Goal: Task Accomplishment & Management: Use online tool/utility

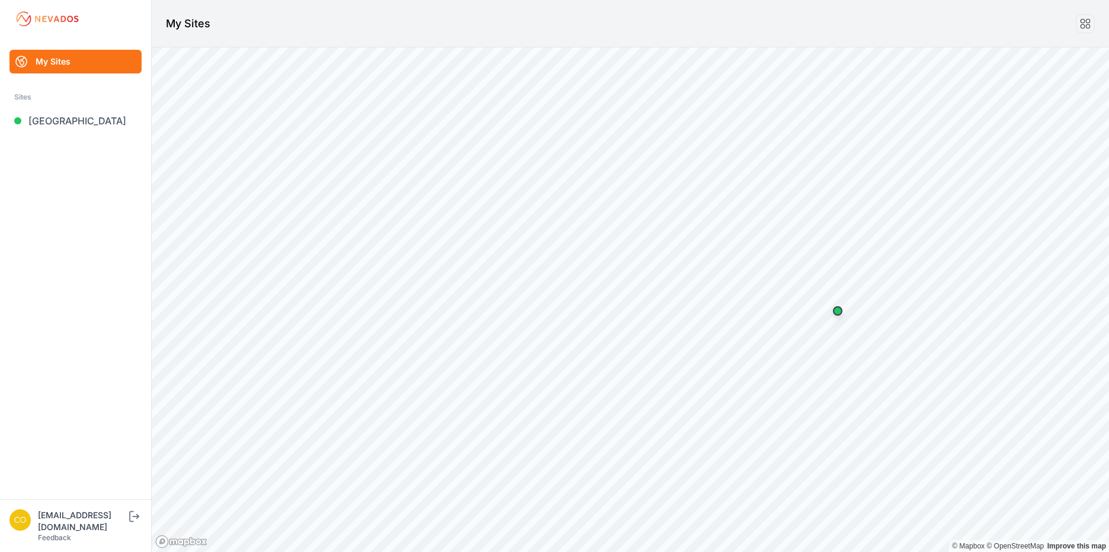
click at [57, 59] on link "My Sites" at bounding box center [75, 62] width 132 height 24
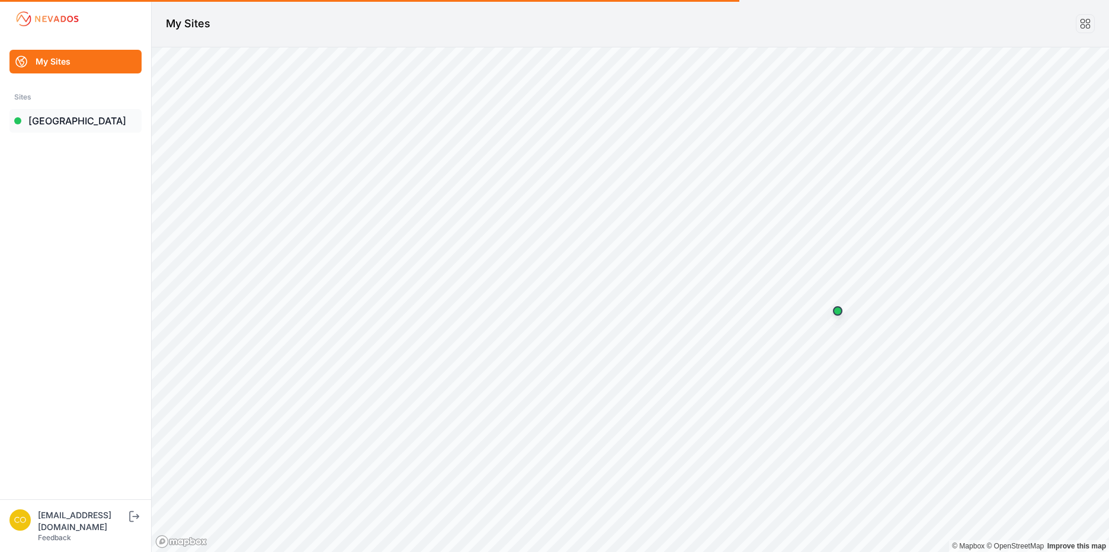
click at [46, 121] on link "[GEOGRAPHIC_DATA]" at bounding box center [75, 121] width 132 height 24
click at [18, 123] on div at bounding box center [17, 120] width 7 height 7
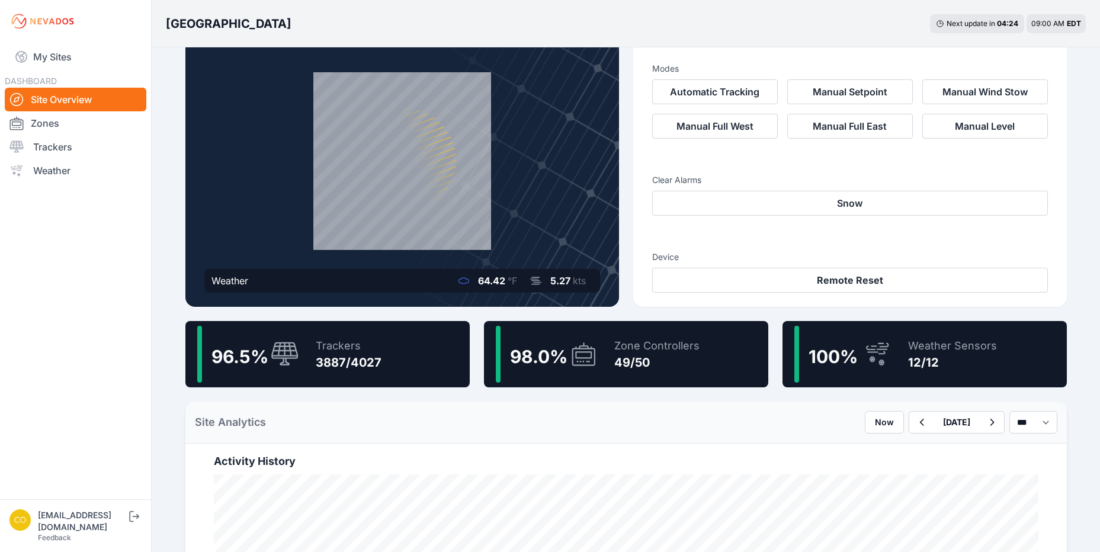
scroll to position [237, 0]
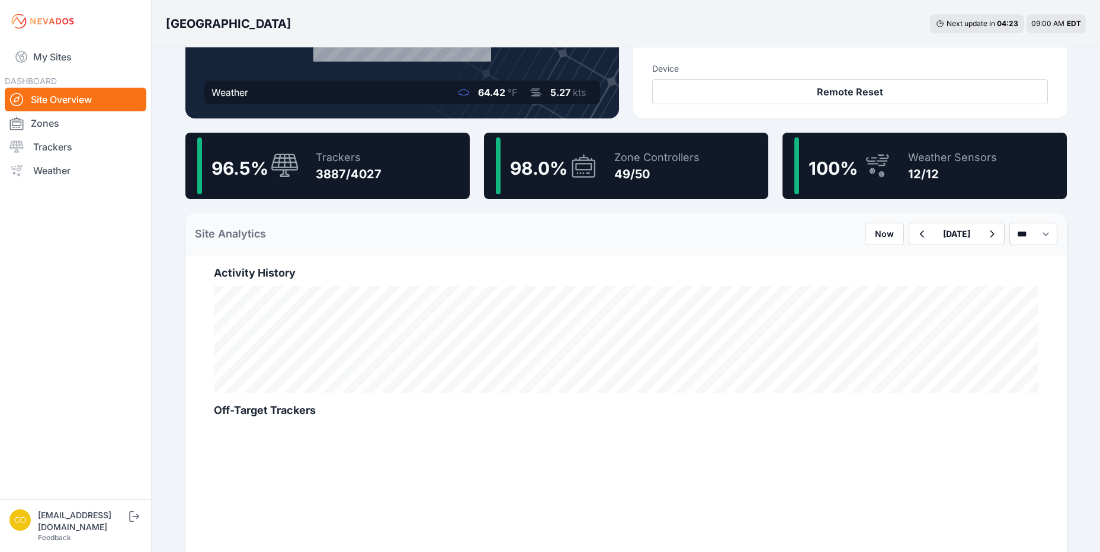
click at [318, 162] on div "Trackers" at bounding box center [349, 157] width 66 height 17
click at [309, 167] on div "Trackers 3887/4027" at bounding box center [343, 165] width 78 height 57
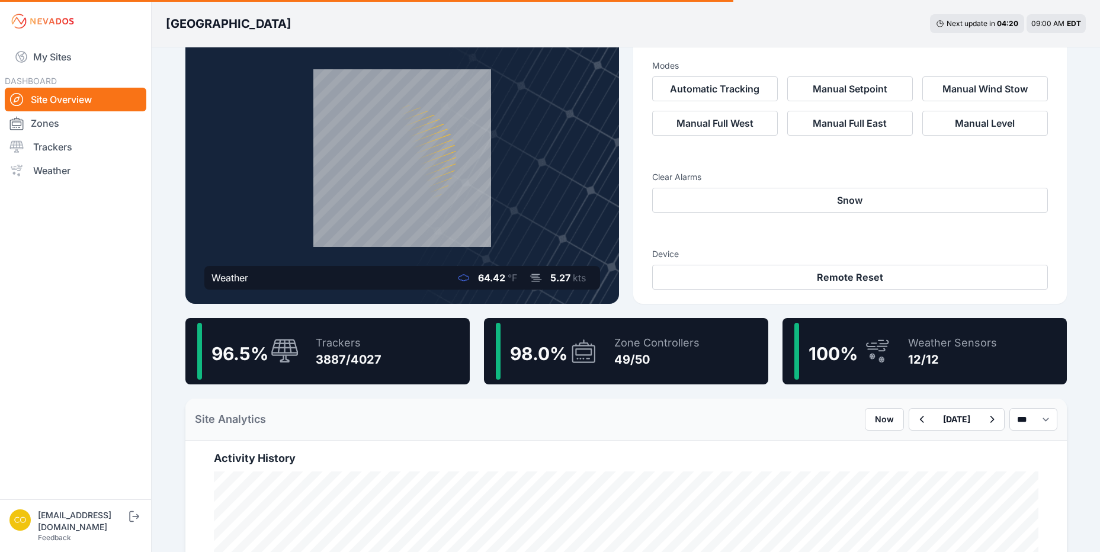
scroll to position [0, 0]
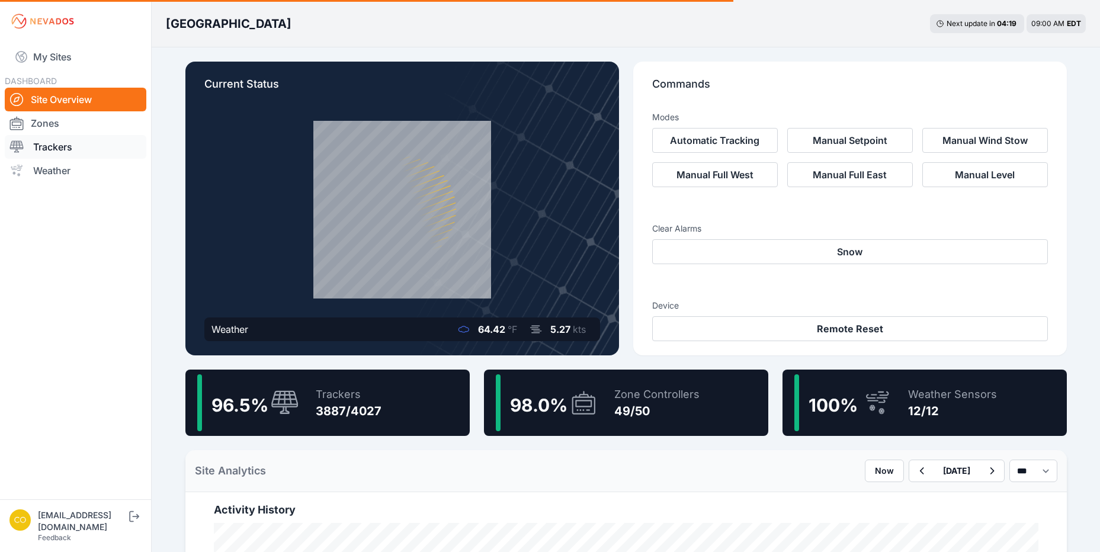
click at [38, 152] on link "Trackers" at bounding box center [76, 147] width 142 height 24
click at [44, 124] on link "Zones" at bounding box center [76, 123] width 142 height 24
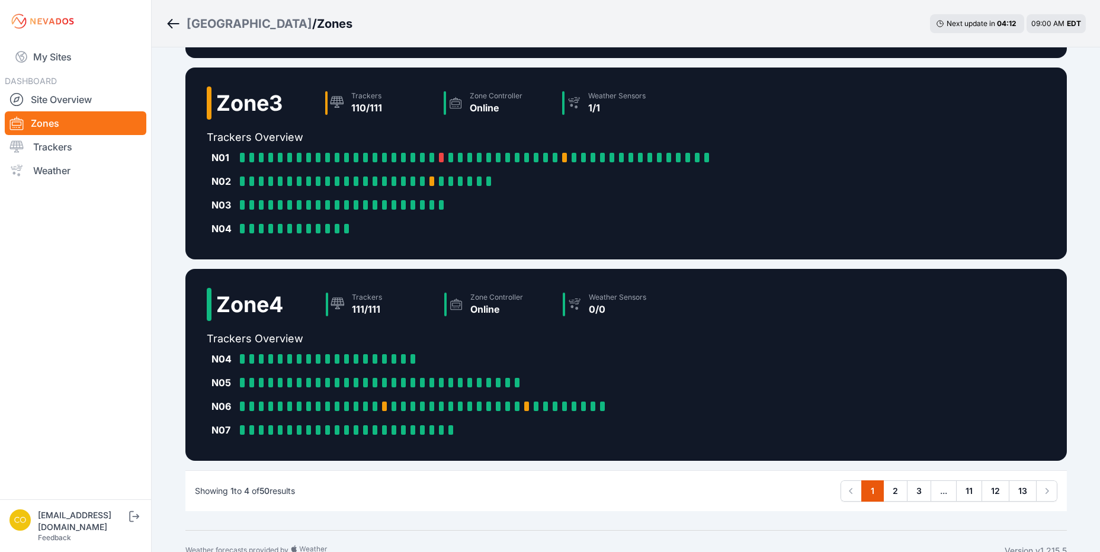
scroll to position [511, 0]
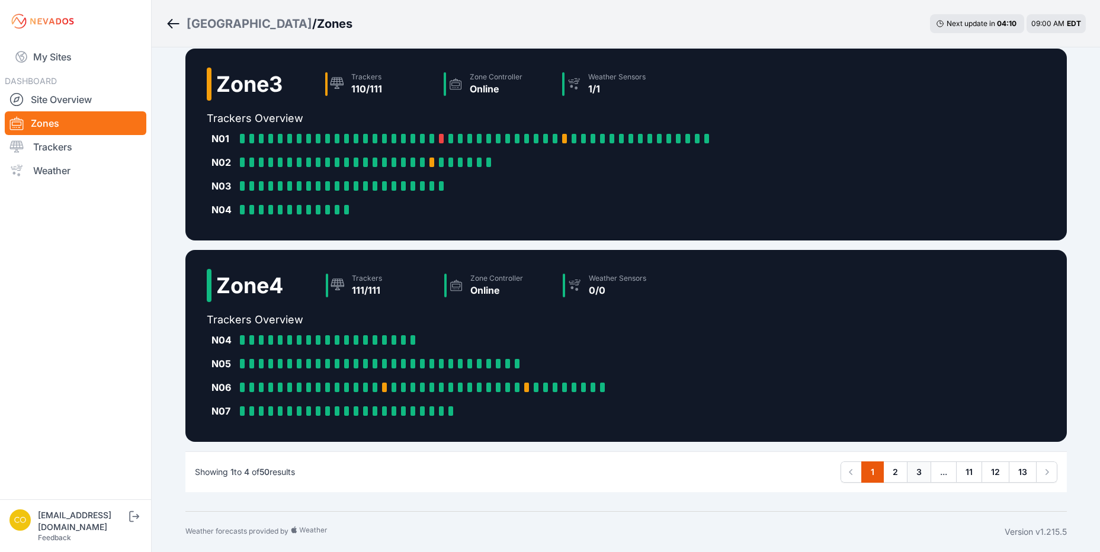
click at [911, 475] on link "3" at bounding box center [919, 472] width 24 height 21
click at [977, 474] on link "11" at bounding box center [969, 472] width 26 height 21
click at [994, 472] on link "12" at bounding box center [996, 472] width 28 height 21
click at [895, 475] on link "2" at bounding box center [896, 472] width 24 height 21
click at [1047, 475] on icon "Pagination" at bounding box center [1047, 472] width 12 height 12
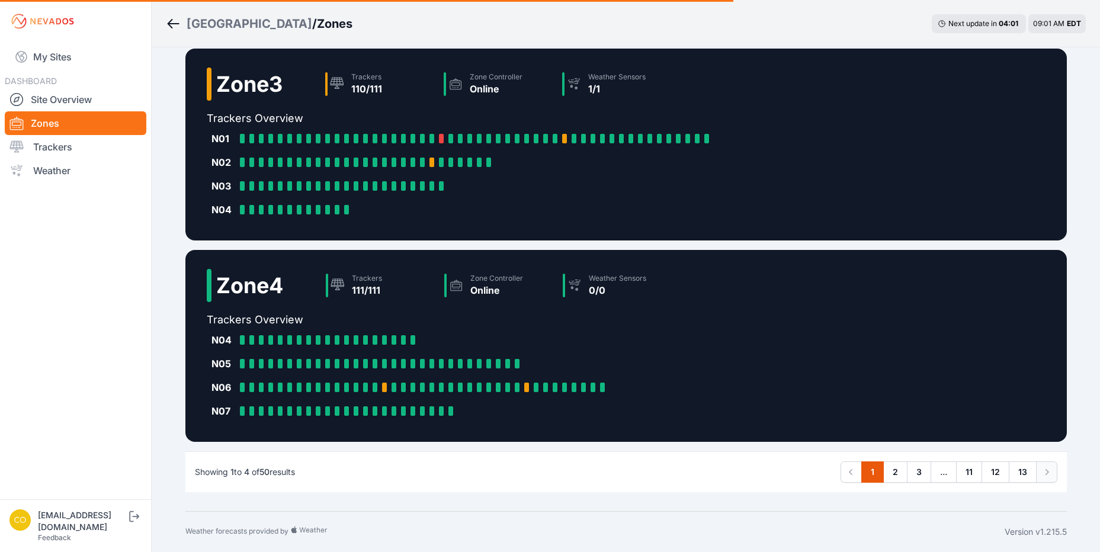
click at [1047, 475] on icon "Pagination" at bounding box center [1047, 472] width 12 height 12
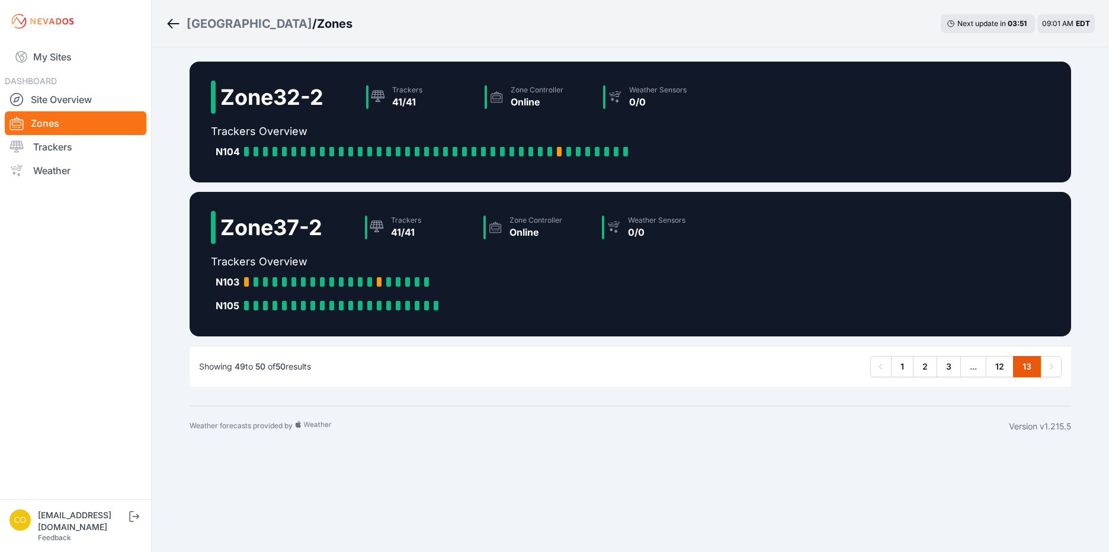
click at [1048, 369] on icon "Pagination" at bounding box center [1051, 367] width 12 height 12
click at [997, 371] on link "12" at bounding box center [1000, 366] width 28 height 21
drag, startPoint x: 997, startPoint y: 371, endPoint x: 1056, endPoint y: 413, distance: 72.2
click at [1056, 413] on div "Weather forecasts provided by Version v1.215.5" at bounding box center [631, 426] width 882 height 41
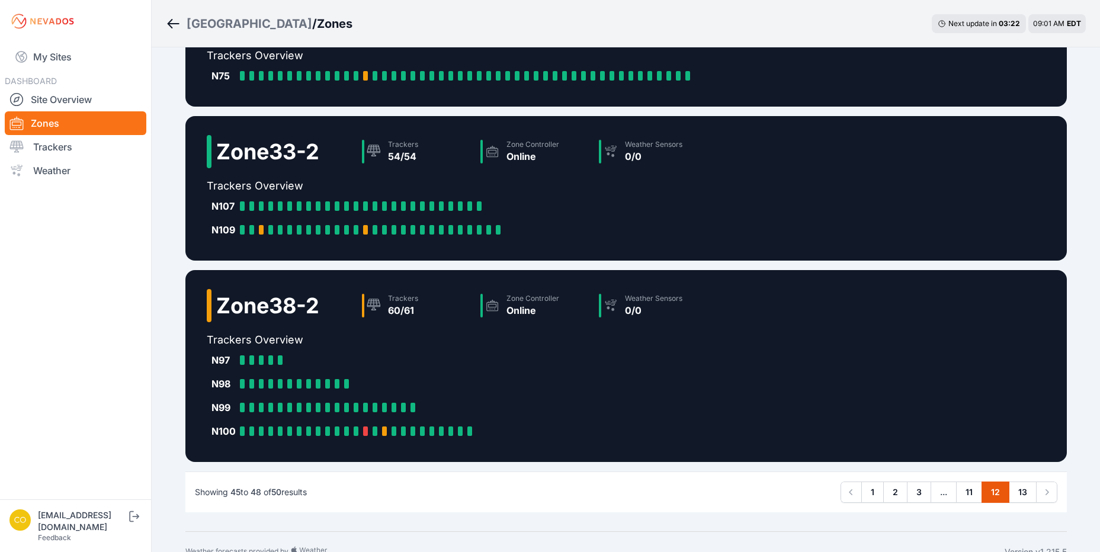
scroll to position [274, 0]
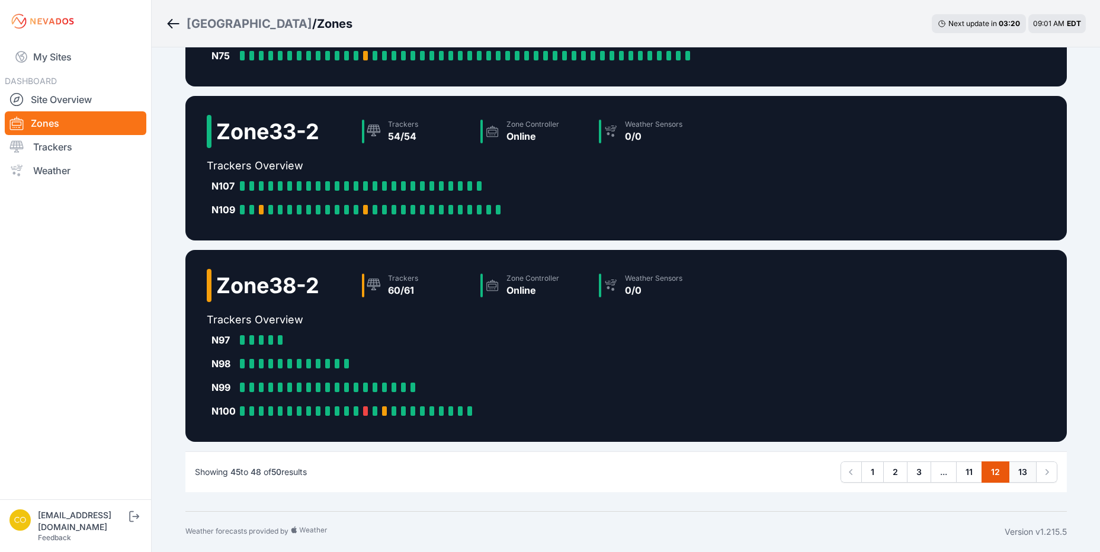
click at [1029, 476] on link "13" at bounding box center [1023, 472] width 28 height 21
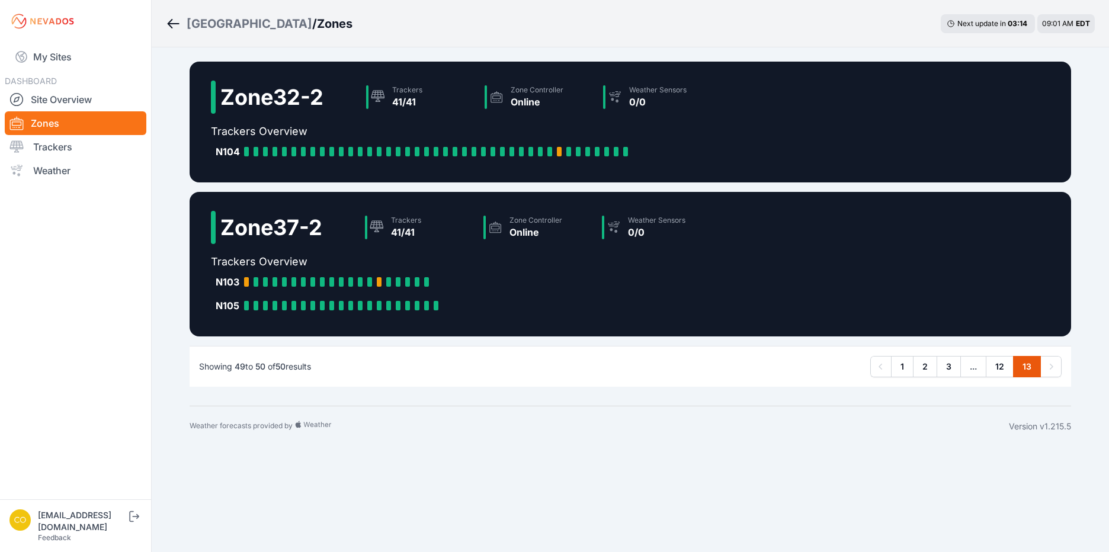
click at [975, 370] on span "..." at bounding box center [974, 366] width 26 height 21
click at [994, 367] on link "12" at bounding box center [1000, 366] width 28 height 21
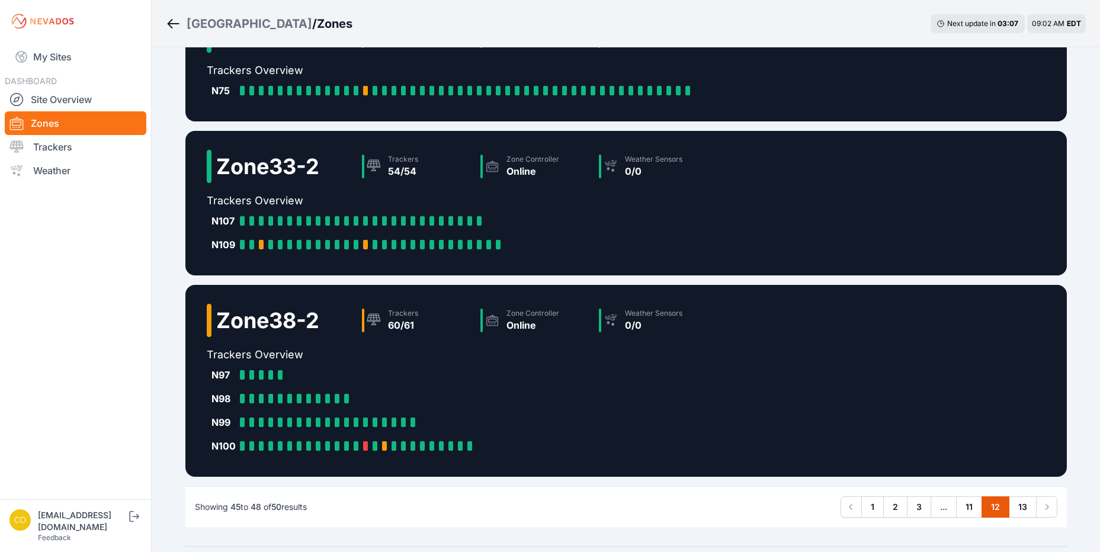
scroll to position [274, 0]
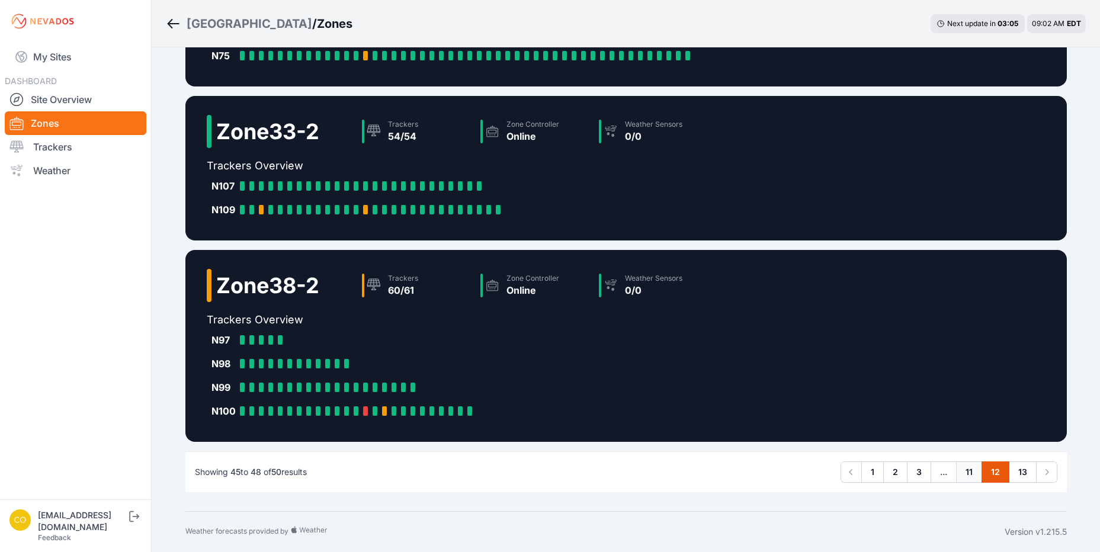
click at [969, 471] on link "11" at bounding box center [969, 472] width 26 height 21
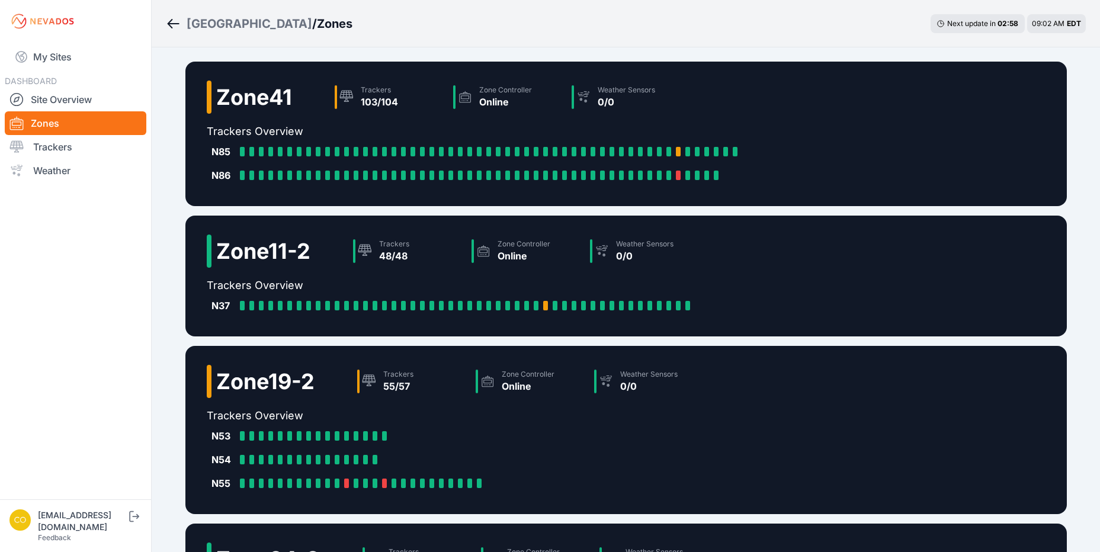
scroll to position [226, 0]
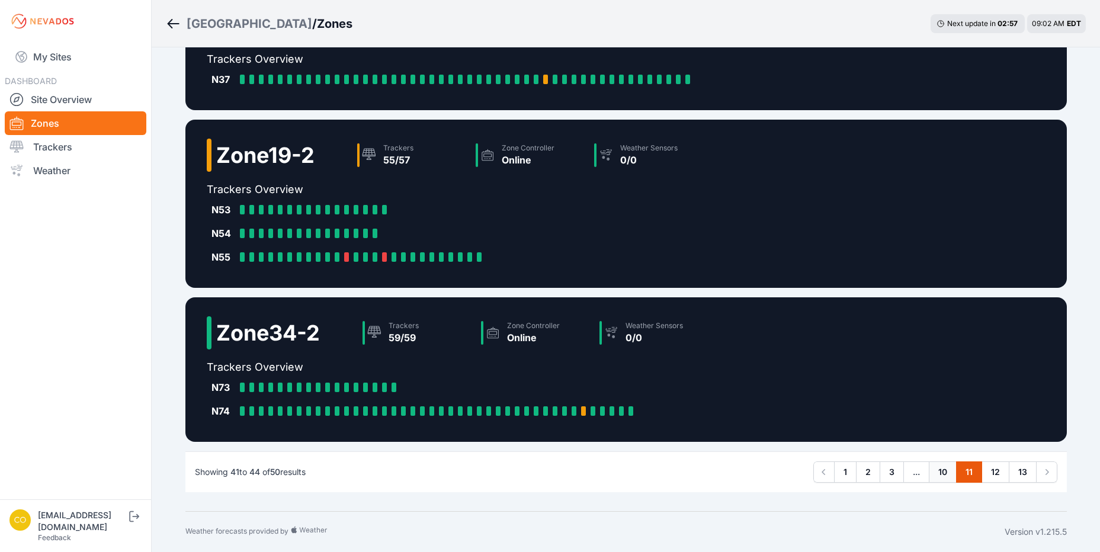
click at [946, 475] on link "10" at bounding box center [943, 472] width 28 height 21
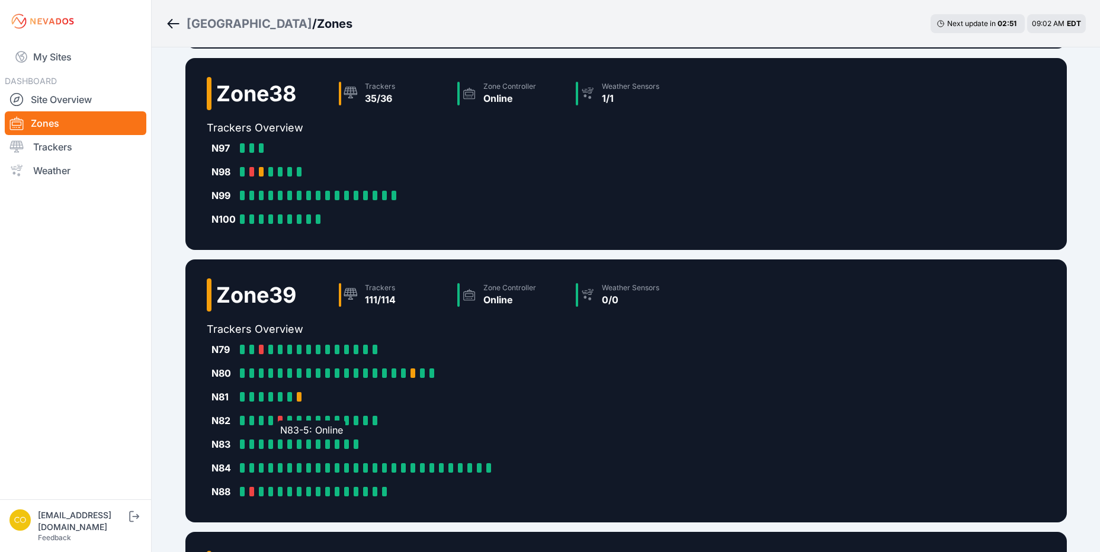
scroll to position [296, 0]
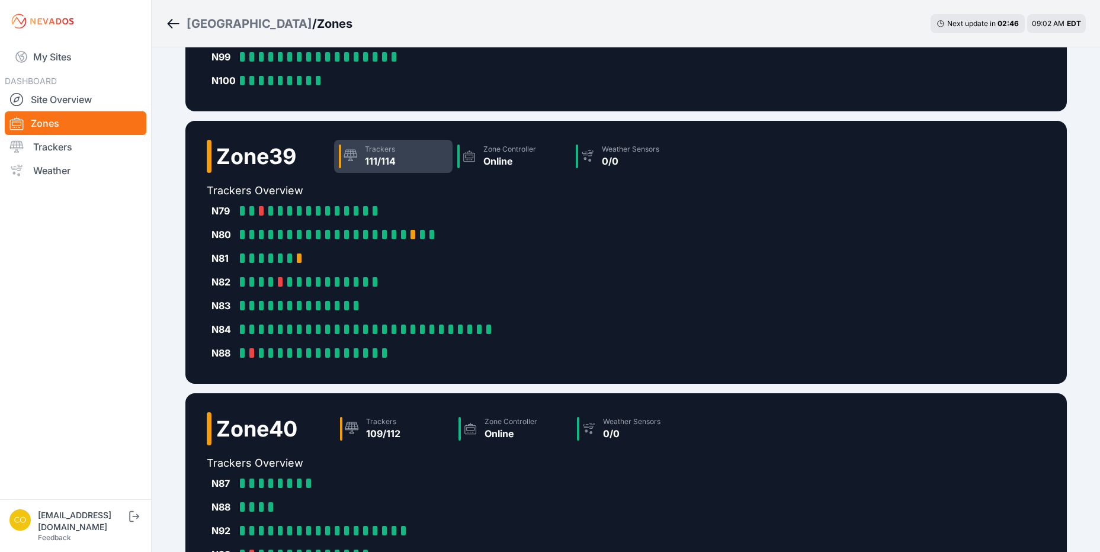
click at [426, 152] on div "Trackers 111/114" at bounding box center [393, 156] width 119 height 33
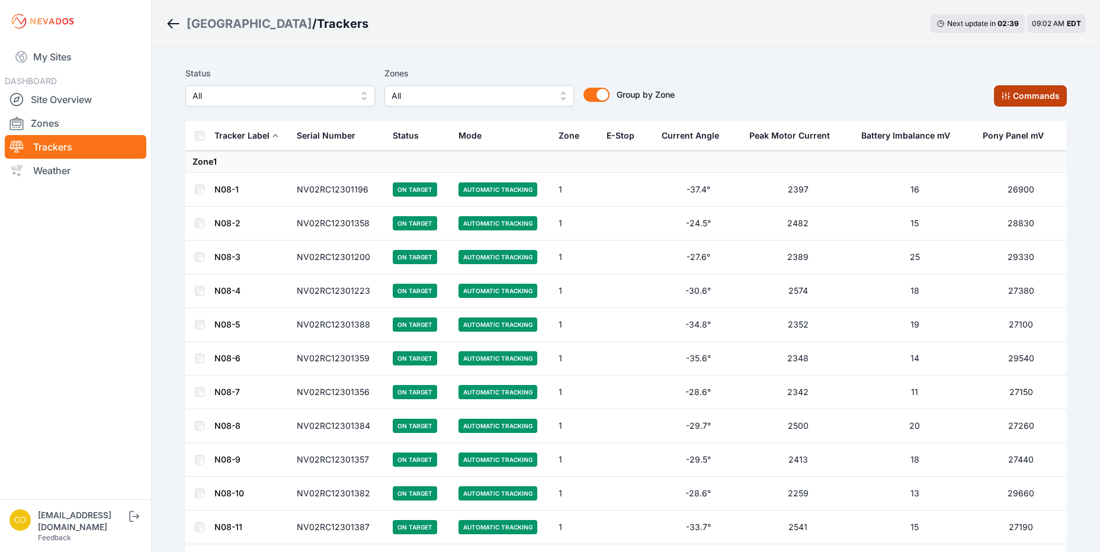
click at [1013, 89] on button "Commands" at bounding box center [1030, 95] width 73 height 21
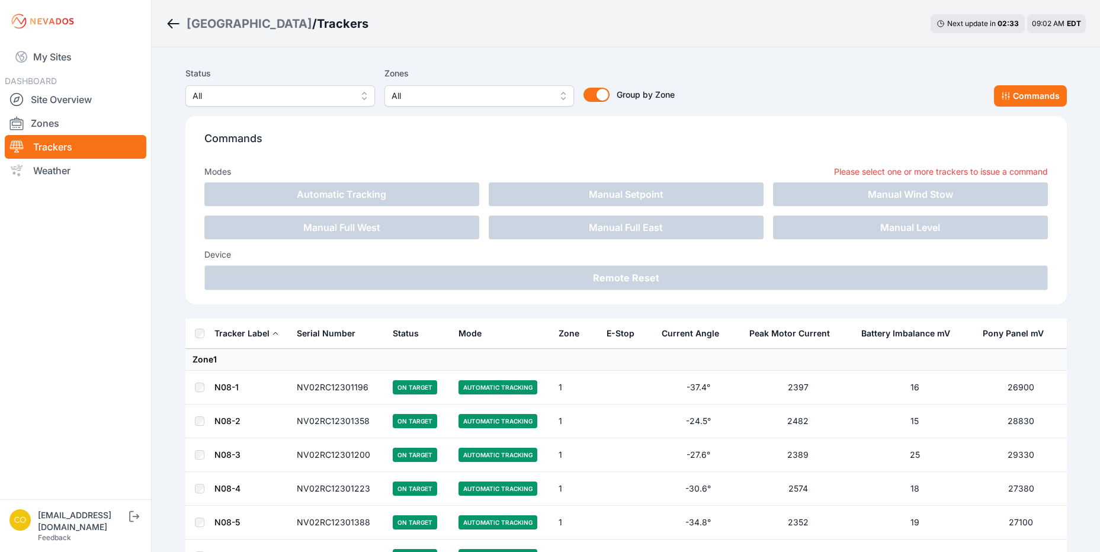
click at [872, 77] on div "Status All Zones All Group by Zone Group by Zone Commands" at bounding box center [626, 86] width 882 height 40
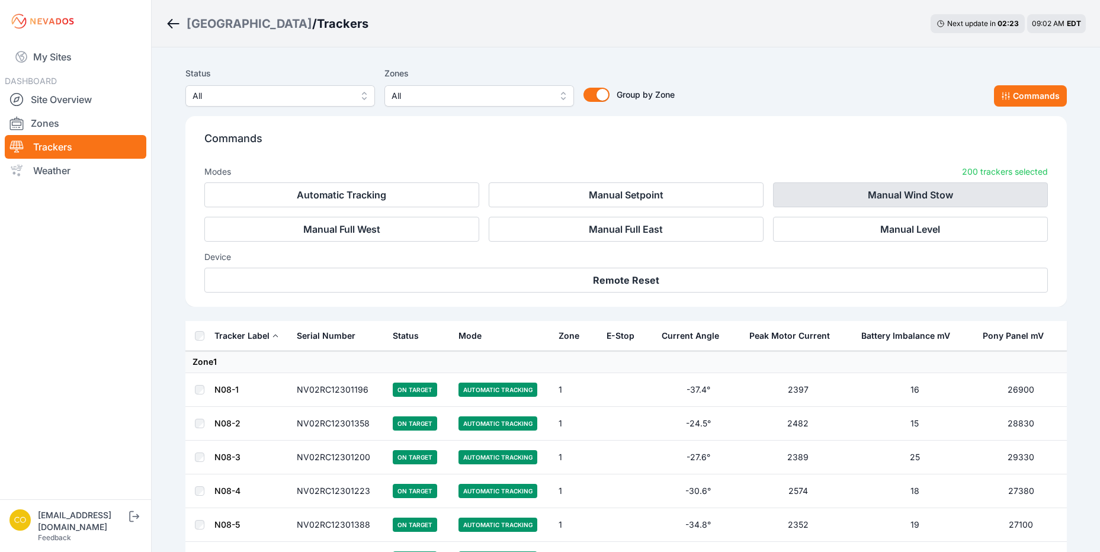
click at [905, 192] on button "Manual Wind Stow" at bounding box center [910, 195] width 275 height 25
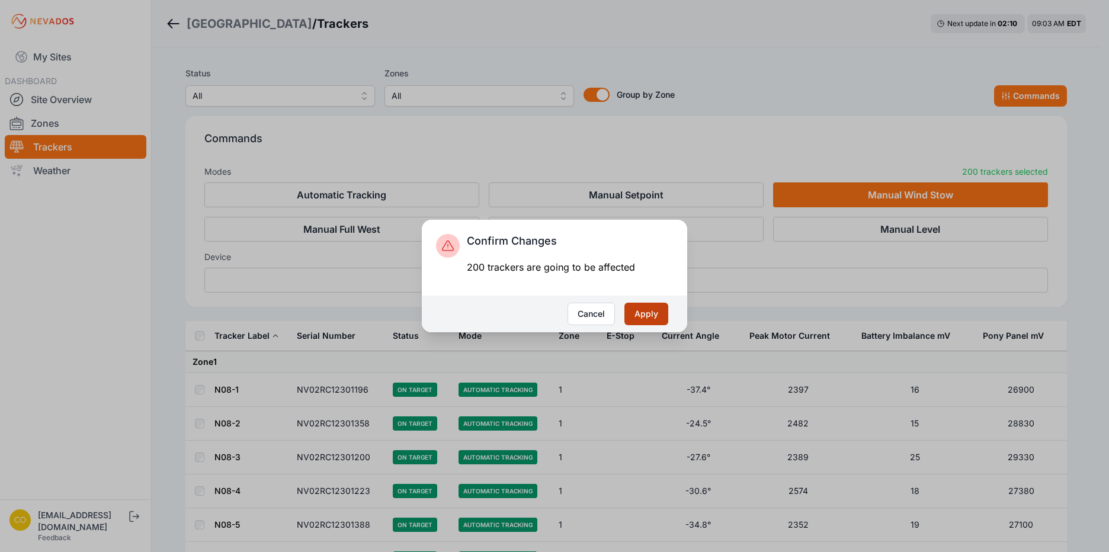
click at [638, 312] on button "Apply" at bounding box center [647, 314] width 44 height 23
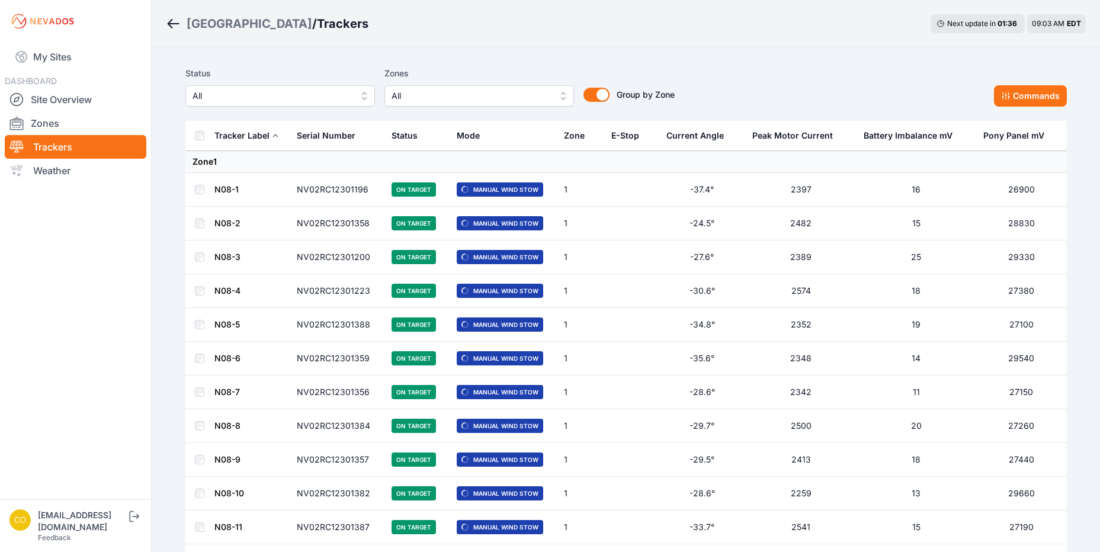
click at [175, 24] on icon "Breadcrumb" at bounding box center [173, 24] width 15 height 14
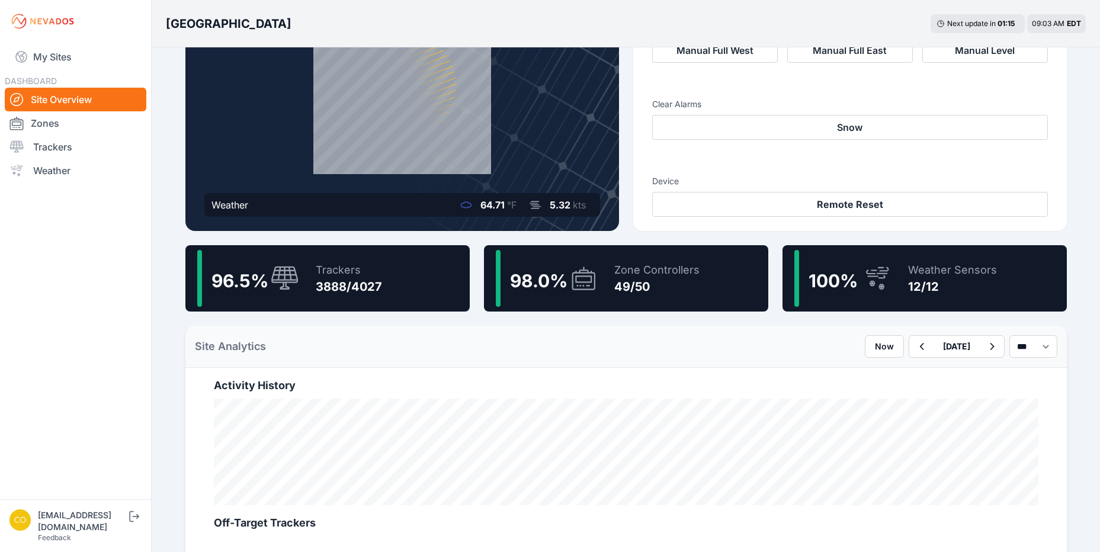
scroll to position [119, 0]
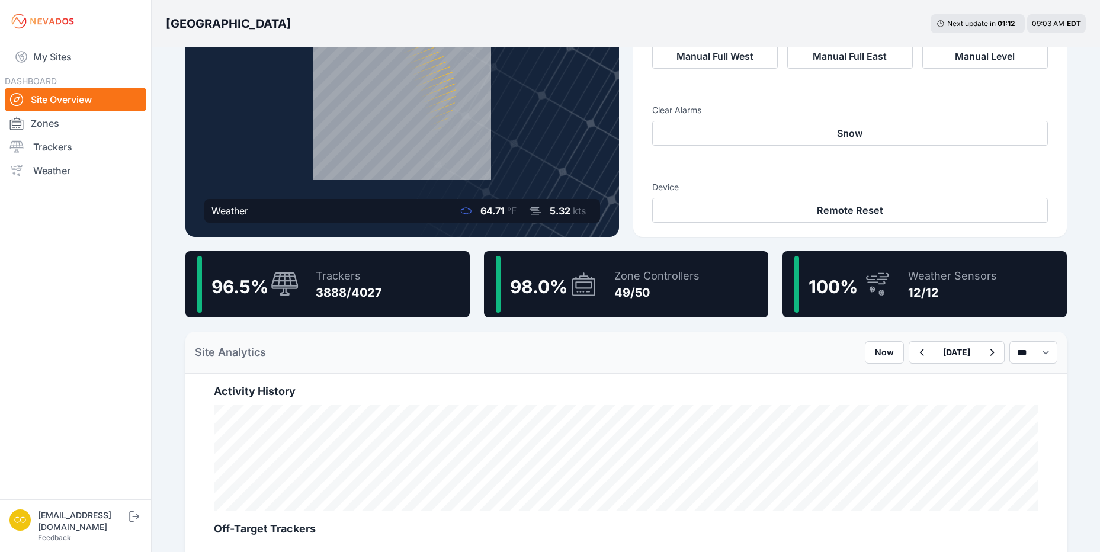
click at [577, 289] on icon at bounding box center [583, 284] width 17 height 7
click at [36, 123] on link "Zones" at bounding box center [76, 123] width 142 height 24
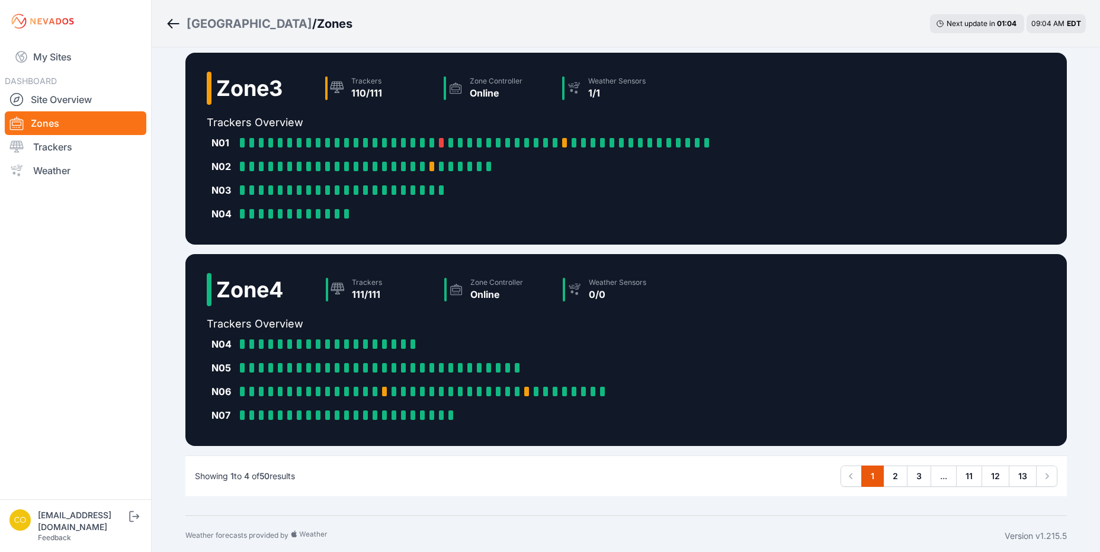
scroll to position [511, 0]
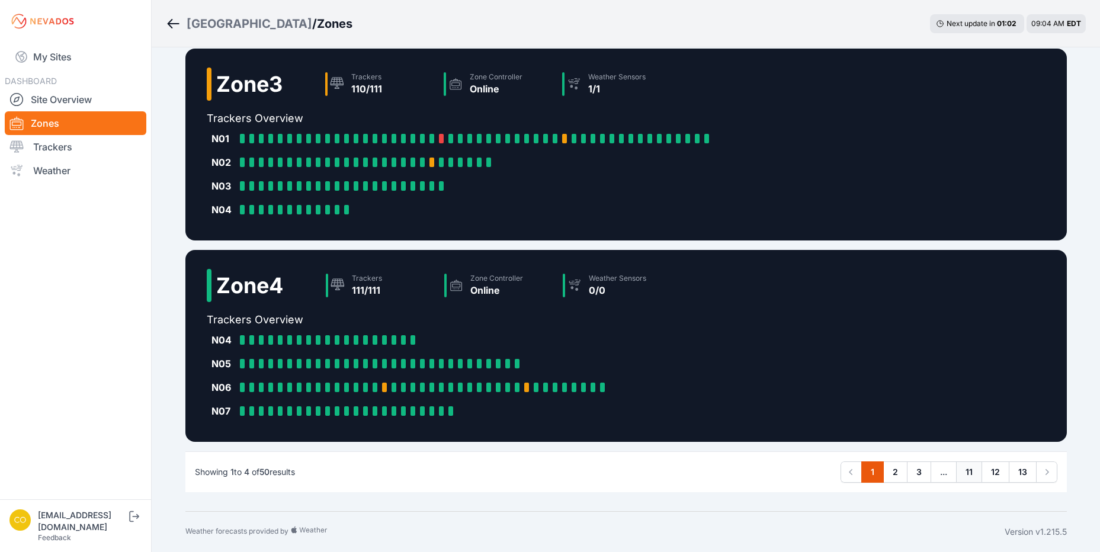
click at [977, 473] on link "11" at bounding box center [969, 472] width 26 height 21
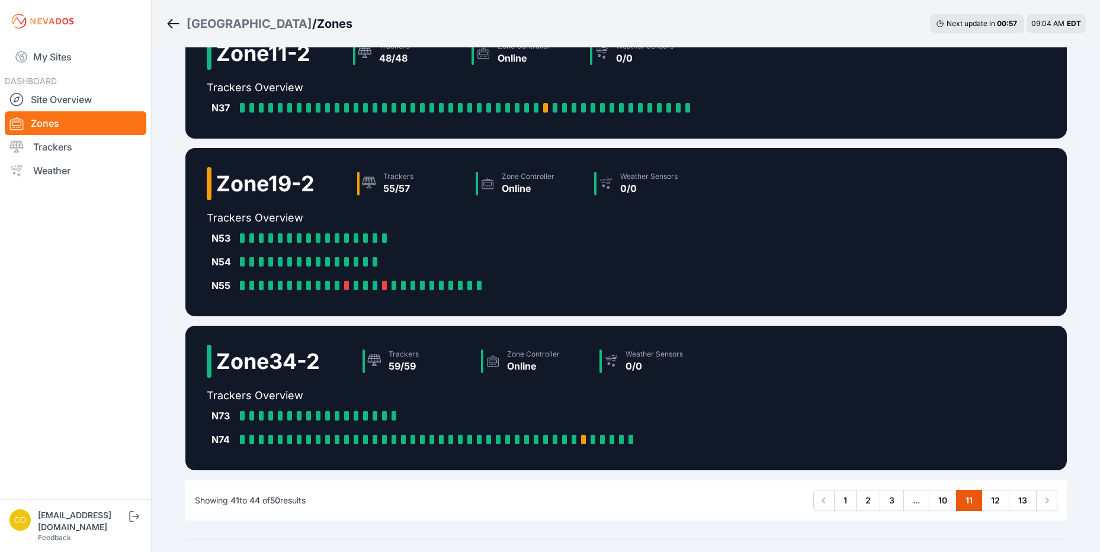
scroll to position [226, 0]
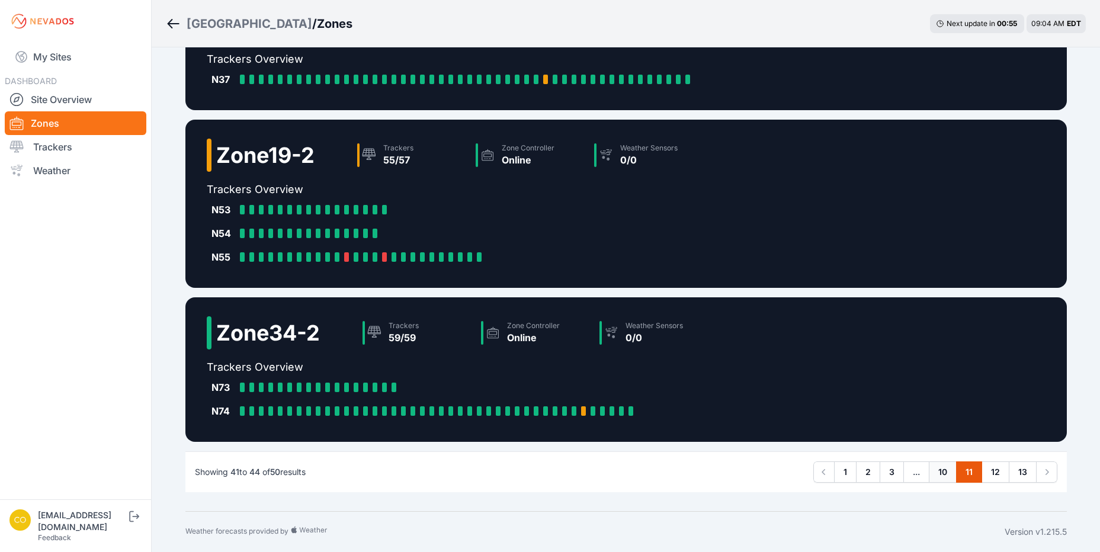
click at [949, 473] on link "10" at bounding box center [943, 472] width 28 height 21
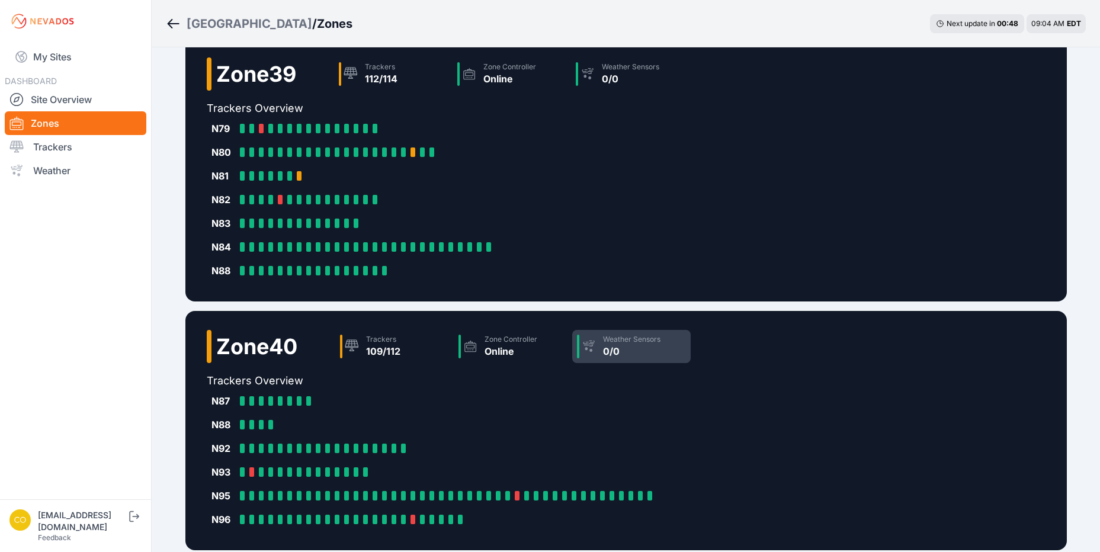
scroll to position [487, 0]
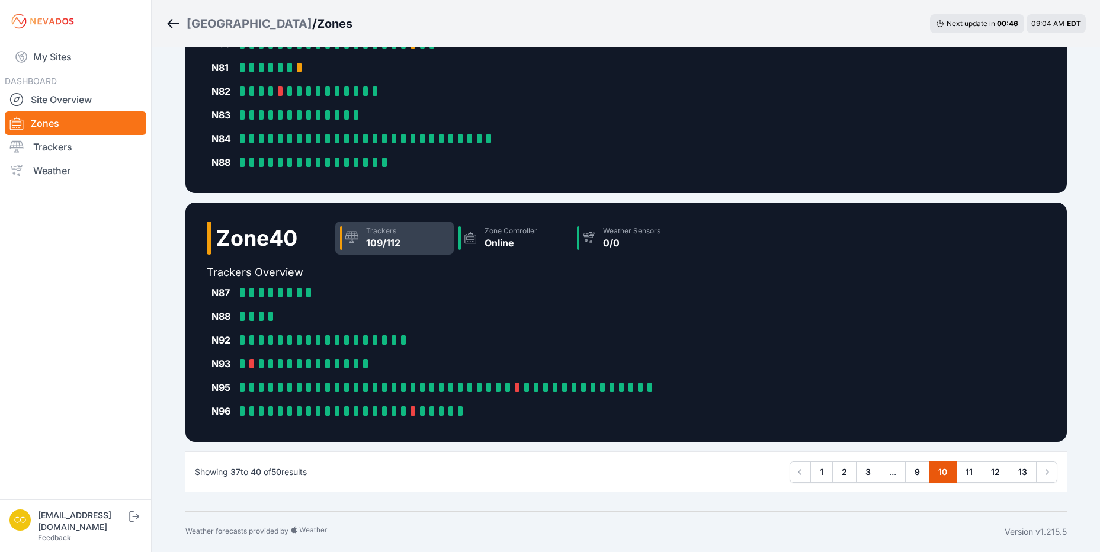
click at [394, 240] on div "109/112" at bounding box center [383, 243] width 34 height 14
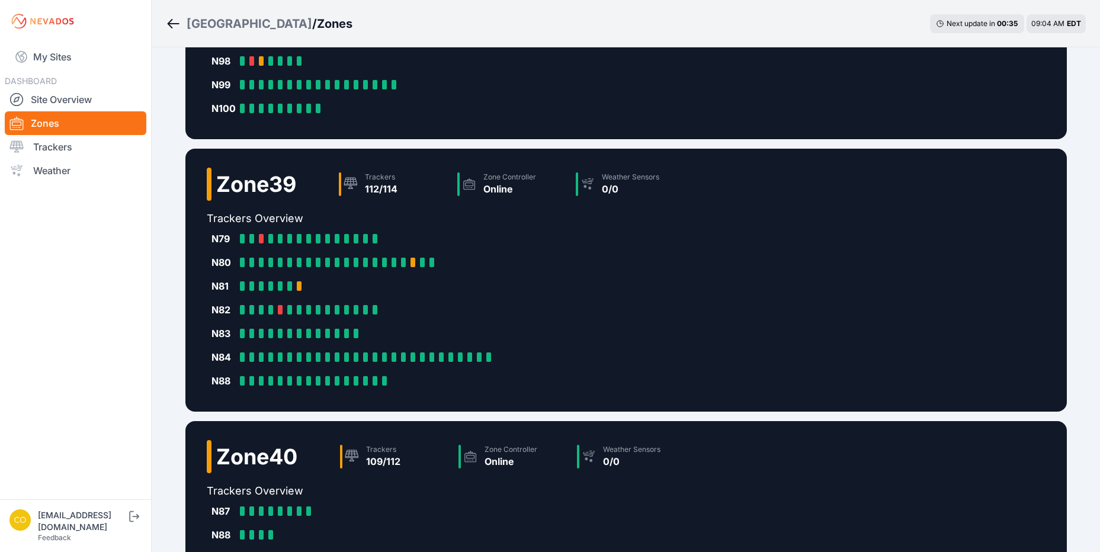
scroll to position [250, 0]
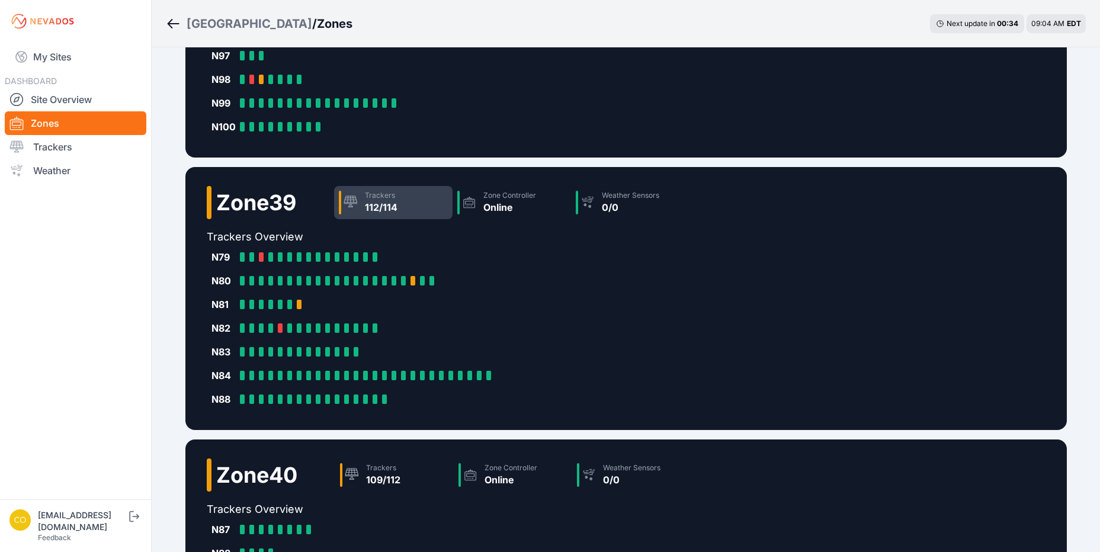
click at [369, 200] on div "Trackers 112/114" at bounding box center [393, 202] width 119 height 33
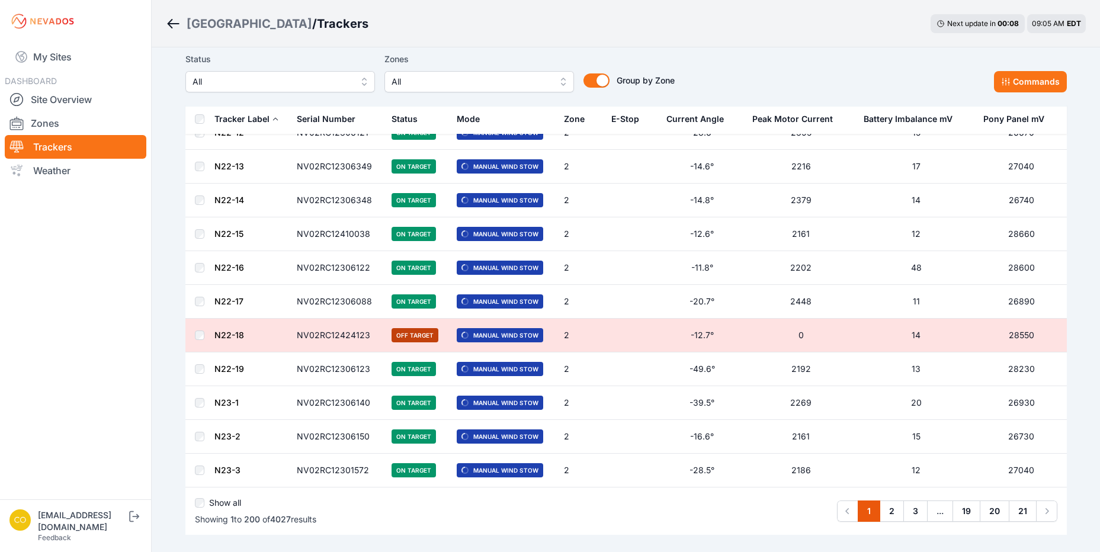
scroll to position [6534, 0]
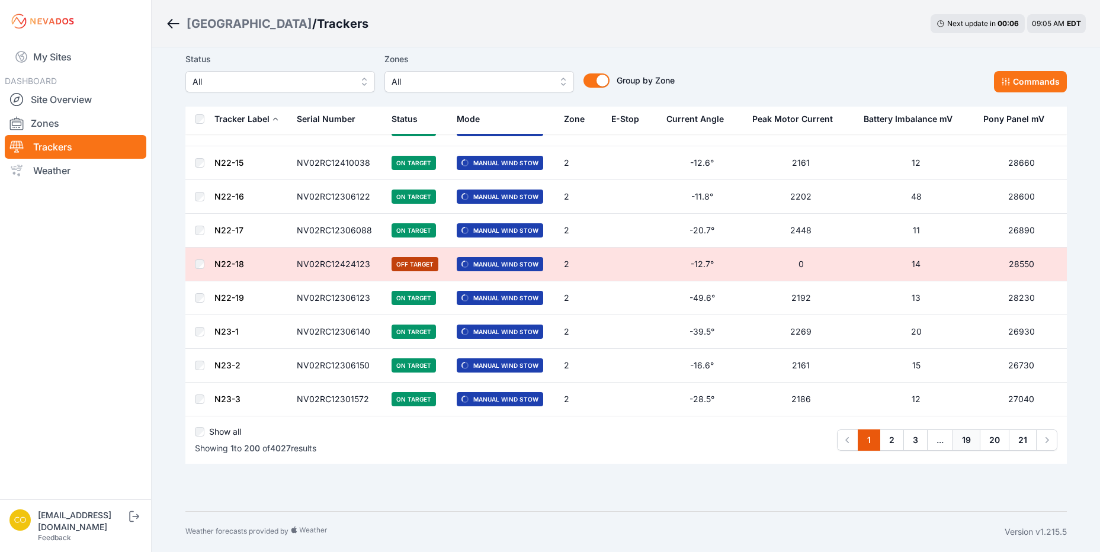
click at [975, 443] on link "19" at bounding box center [967, 440] width 28 height 21
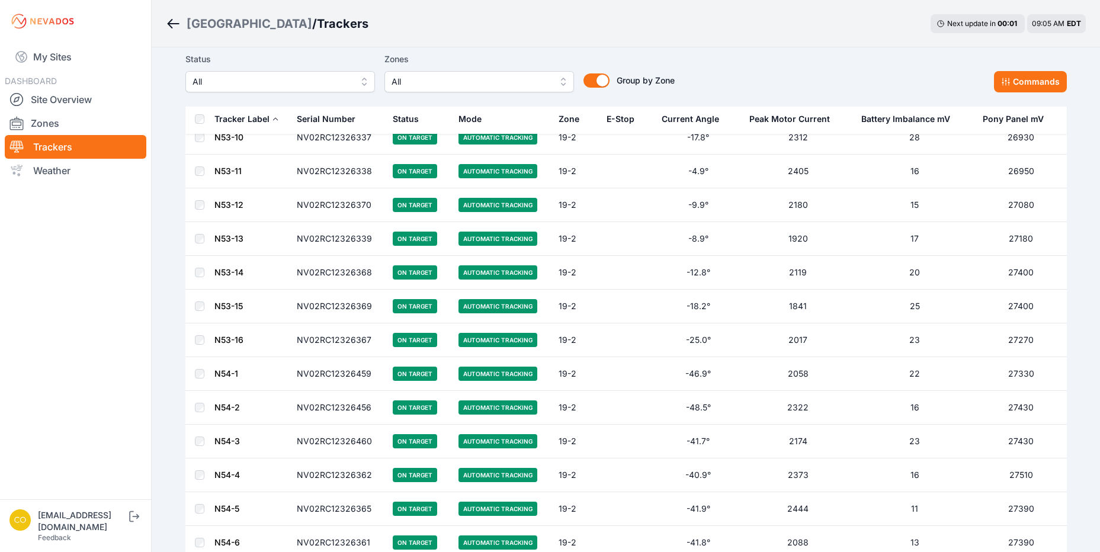
scroll to position [1659, 0]
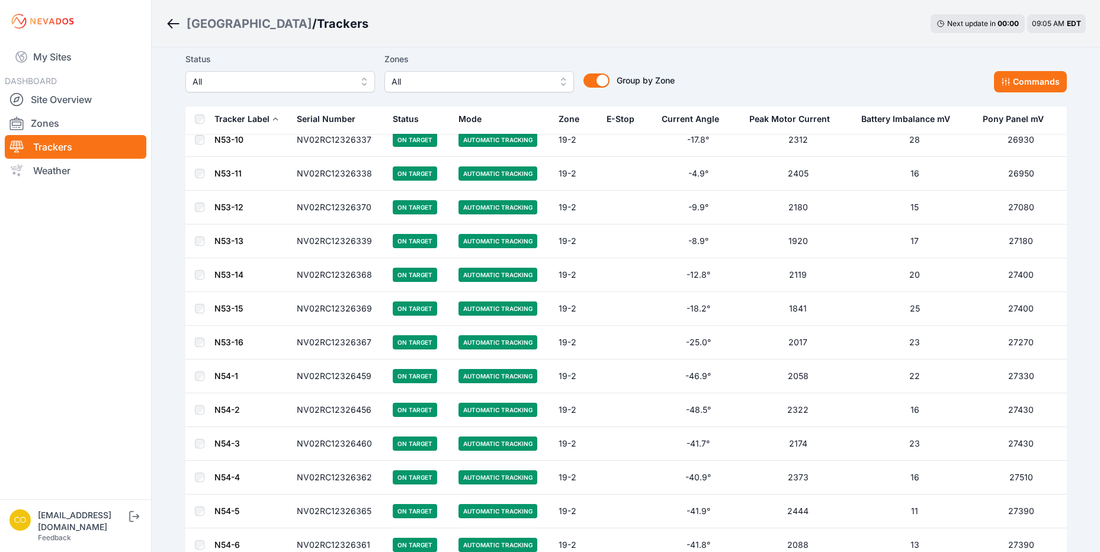
click at [178, 20] on icon "Breadcrumb" at bounding box center [173, 24] width 15 height 14
click at [50, 126] on link "Zones" at bounding box center [76, 123] width 142 height 24
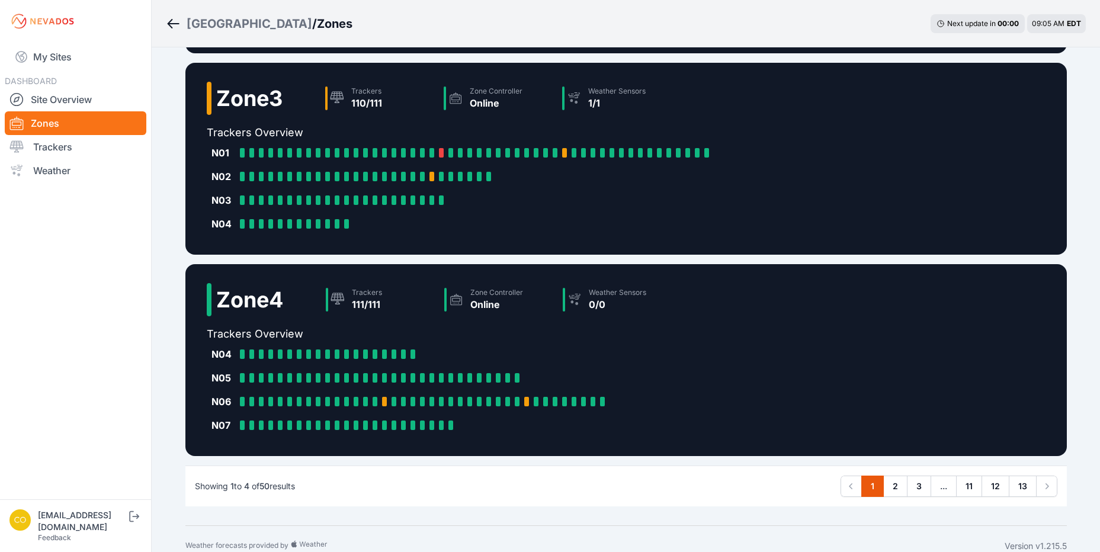
scroll to position [511, 0]
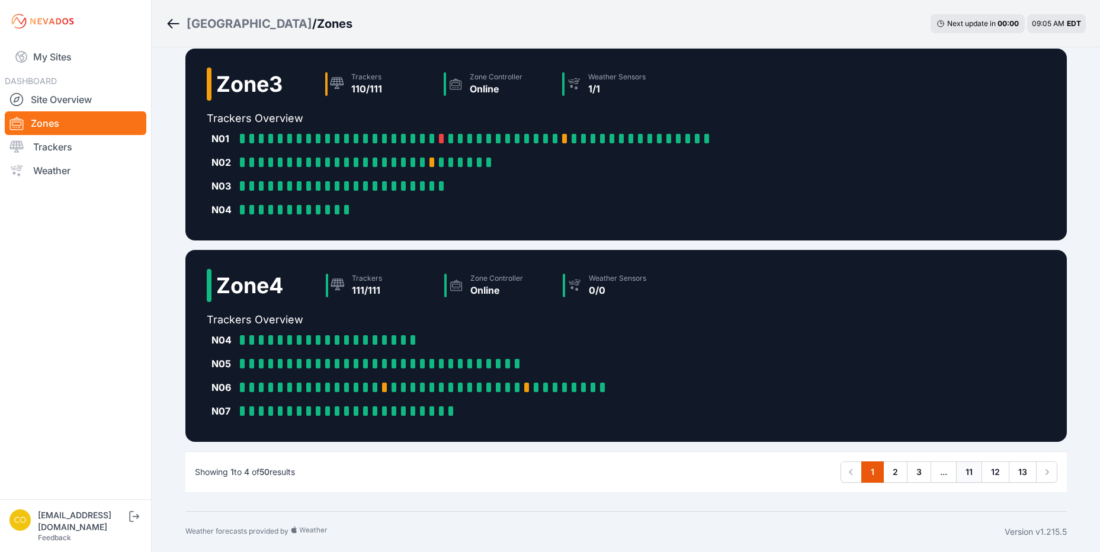
click at [972, 476] on link "11" at bounding box center [969, 472] width 26 height 21
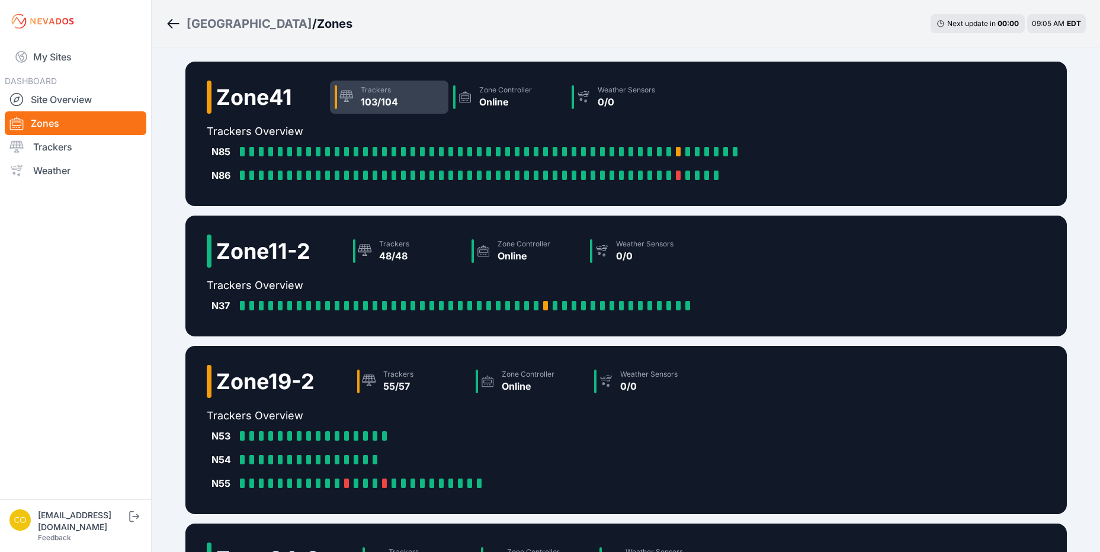
click at [427, 98] on div "Trackers 103/104" at bounding box center [389, 97] width 119 height 33
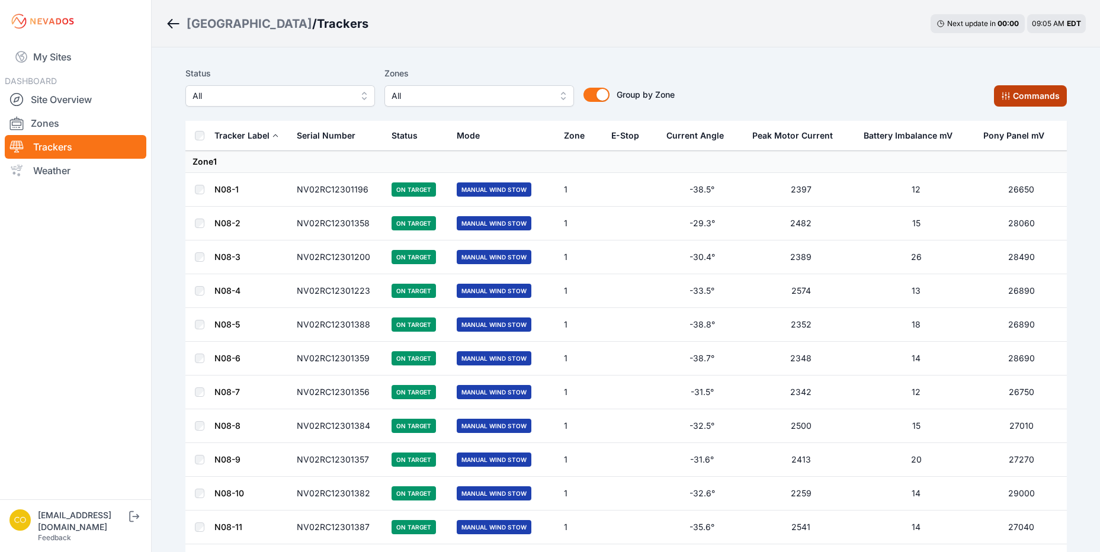
click at [1035, 105] on button "Commands" at bounding box center [1030, 95] width 73 height 21
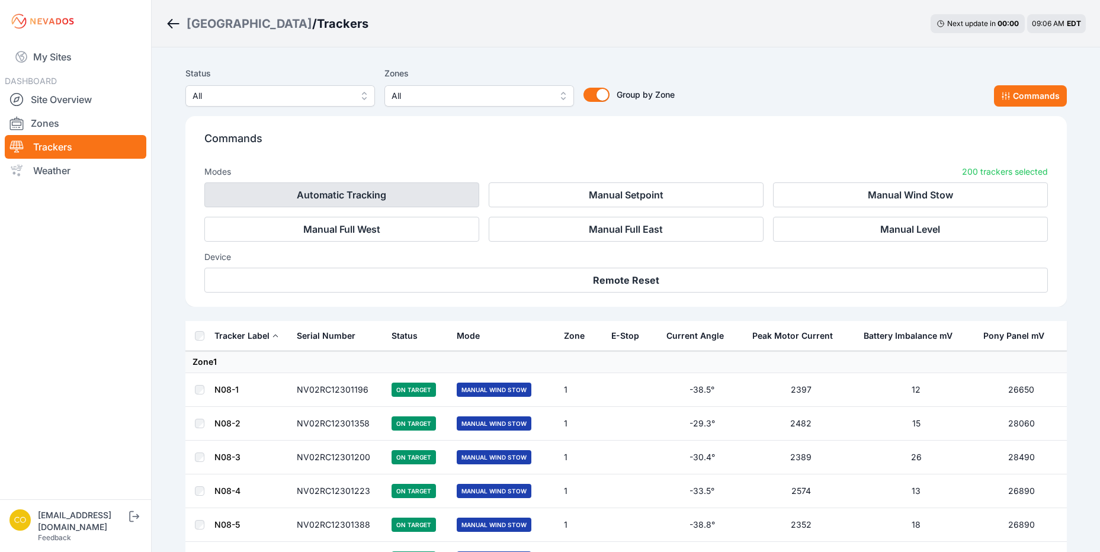
click at [399, 202] on button "Automatic Tracking" at bounding box center [341, 195] width 275 height 25
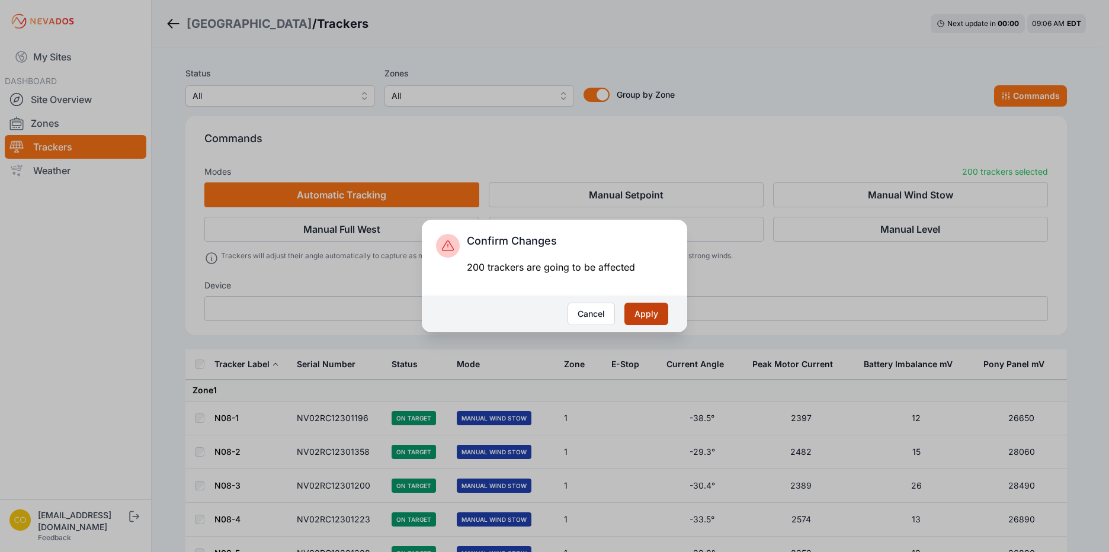
click at [635, 318] on button "Apply" at bounding box center [647, 314] width 44 height 23
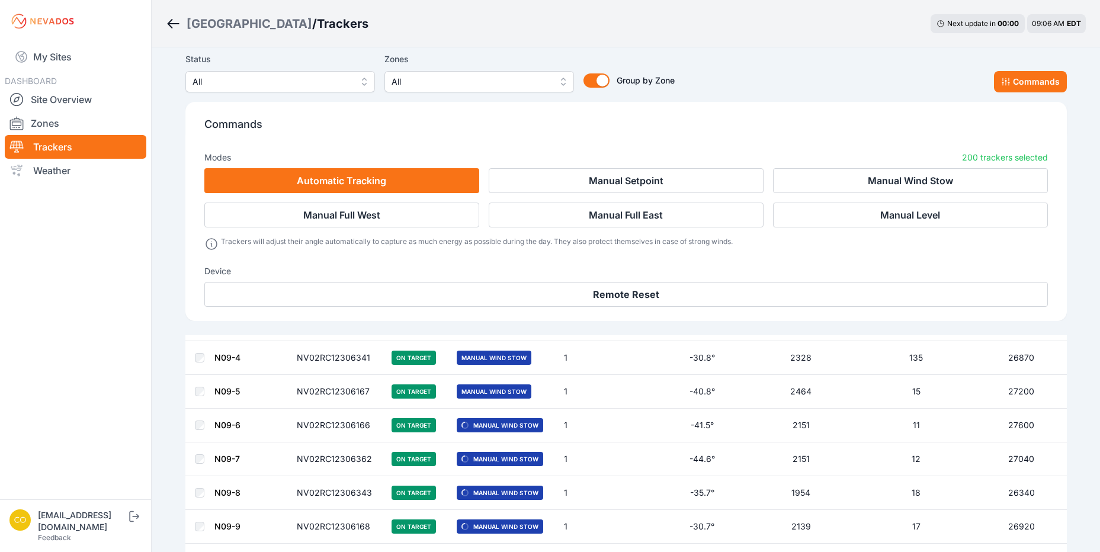
scroll to position [770, 0]
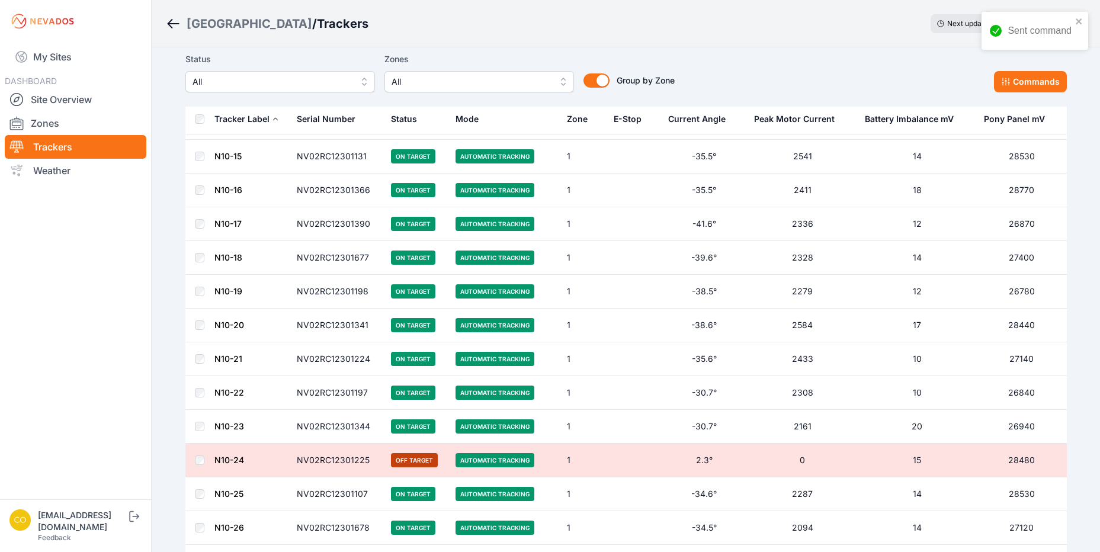
scroll to position [1659, 0]
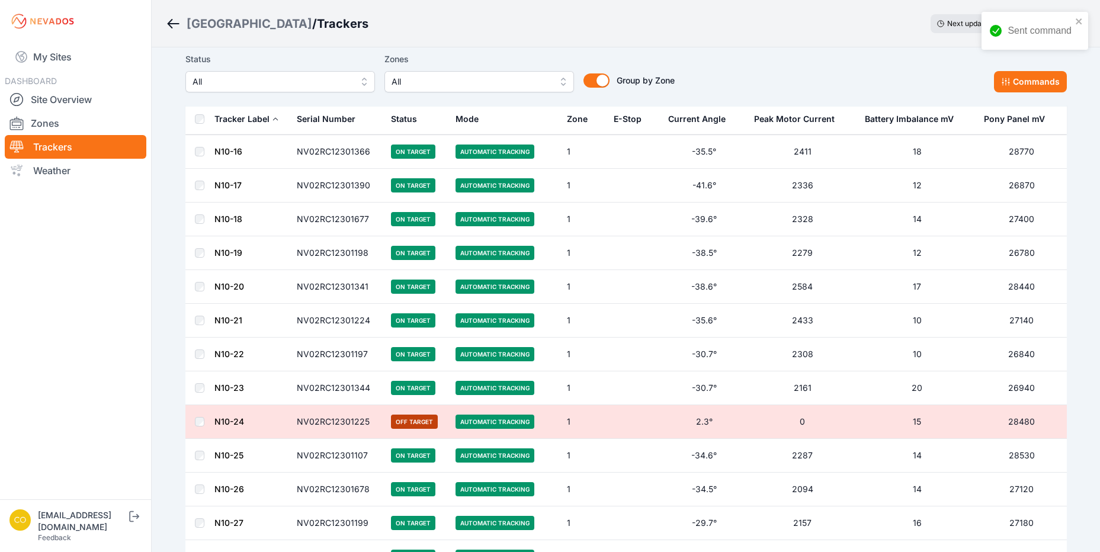
click at [270, 123] on button "Tracker Label" at bounding box center [247, 119] width 65 height 28
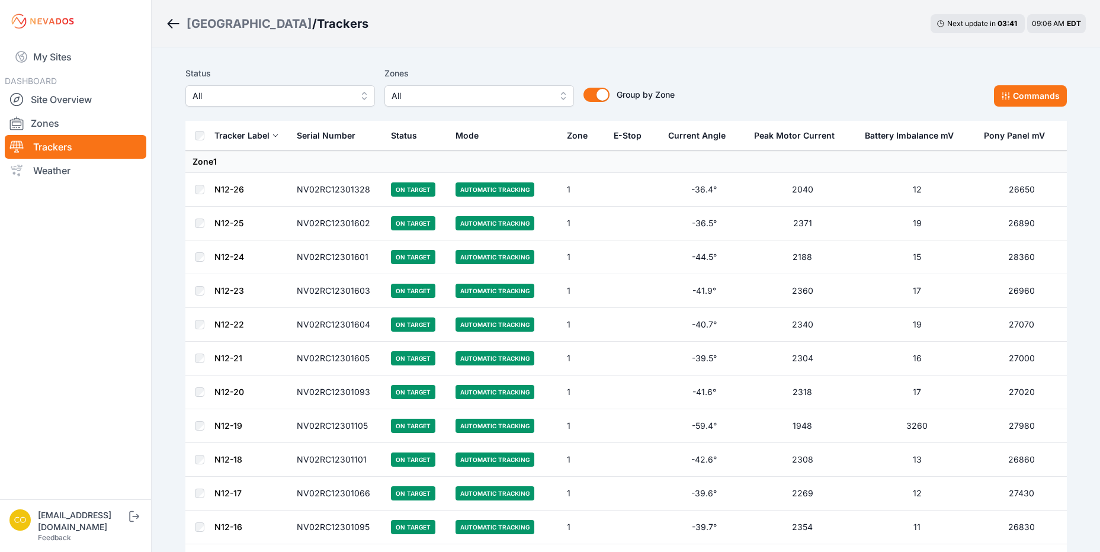
click at [252, 135] on div "Tracker Label" at bounding box center [242, 136] width 55 height 12
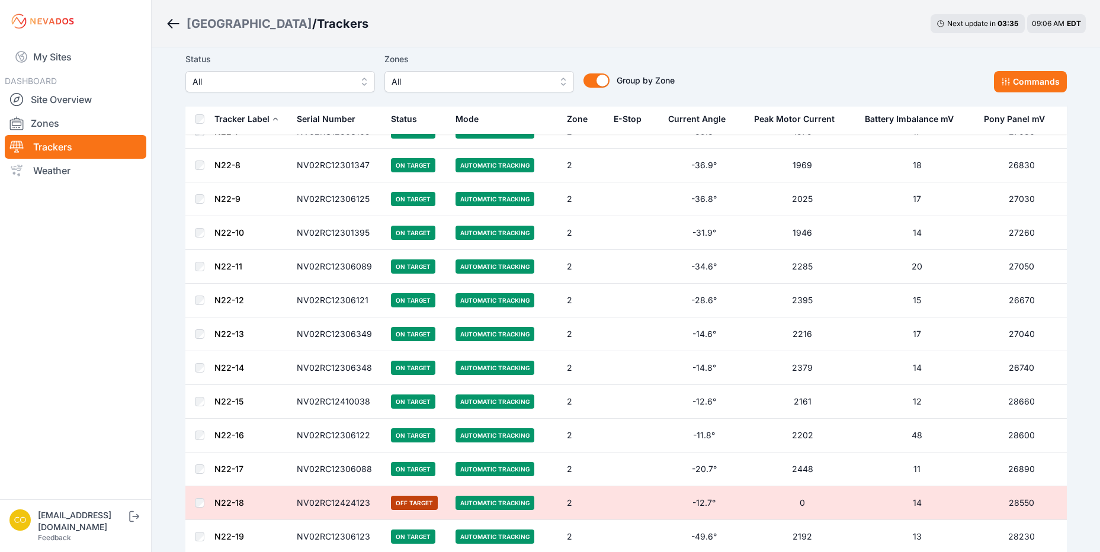
scroll to position [6534, 0]
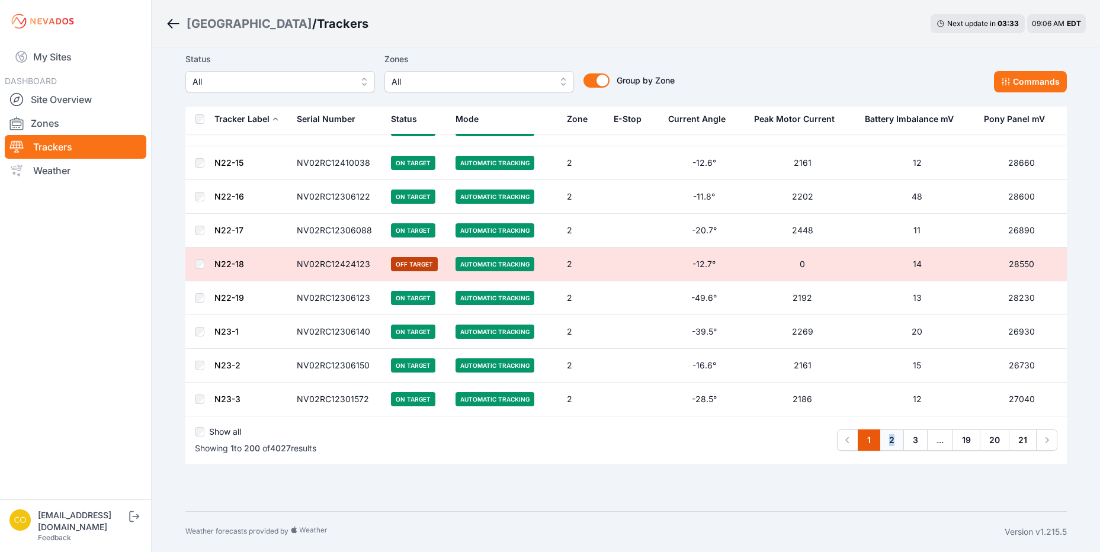
click at [892, 448] on link "2" at bounding box center [892, 440] width 24 height 21
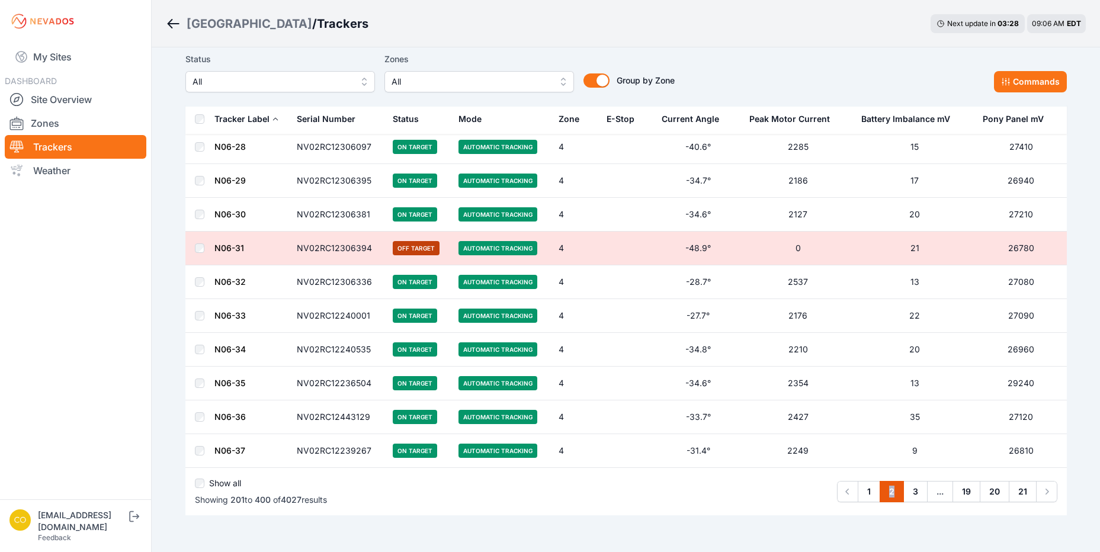
scroll to position [6556, 0]
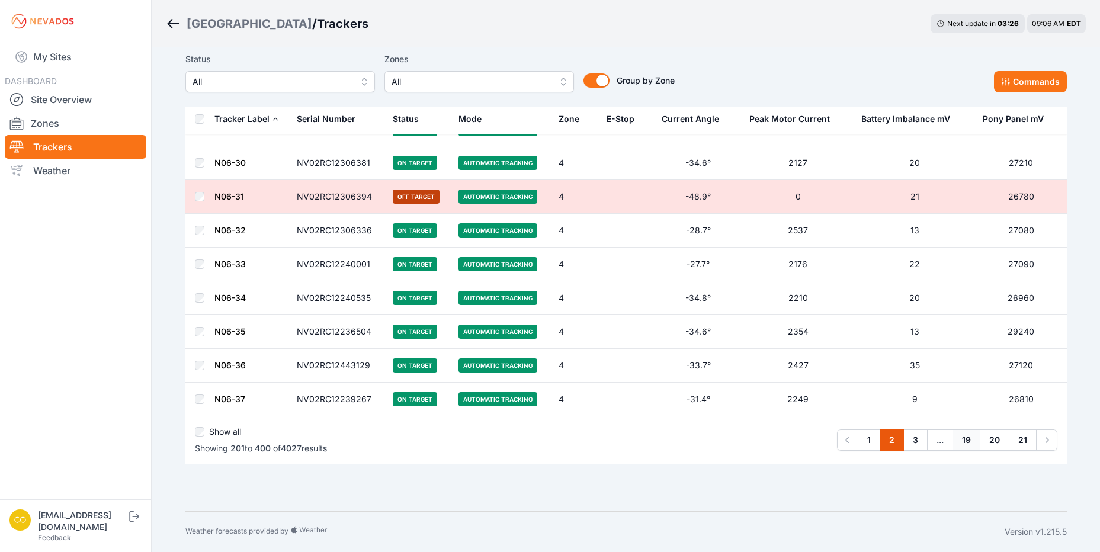
click at [967, 437] on link "19" at bounding box center [967, 440] width 28 height 21
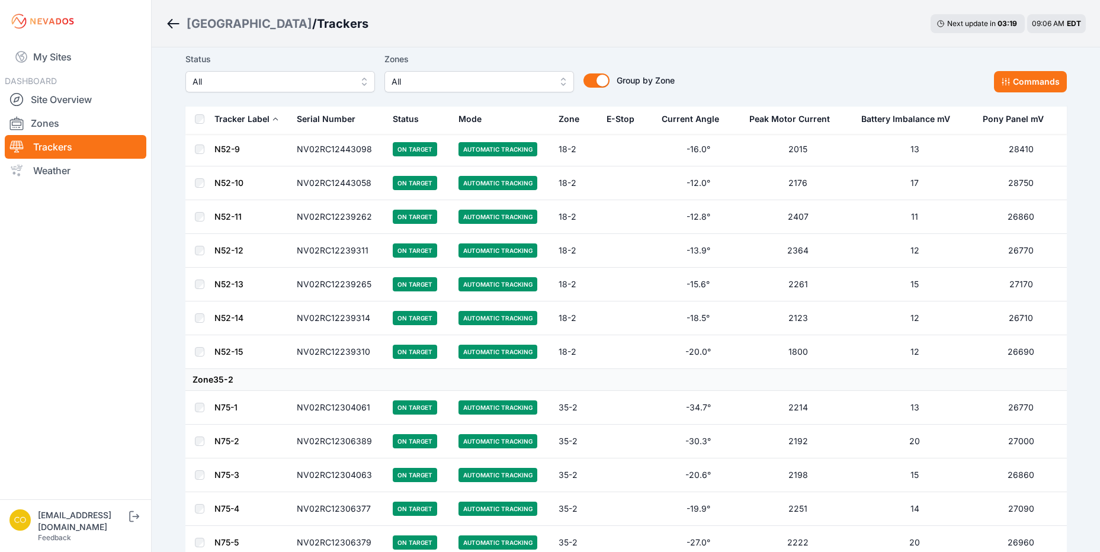
scroll to position [6600, 0]
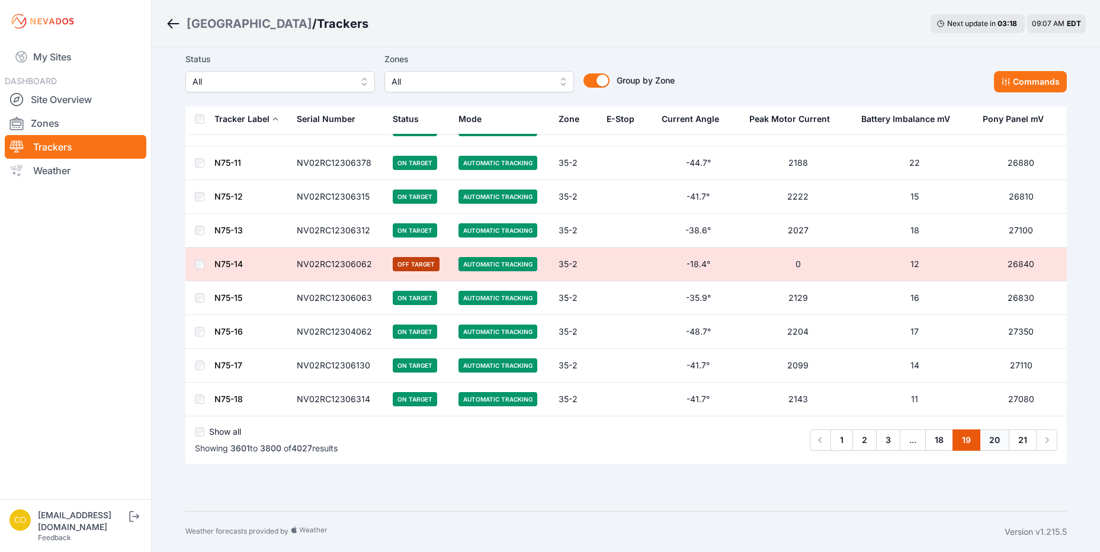
click at [987, 441] on link "20" at bounding box center [995, 440] width 30 height 21
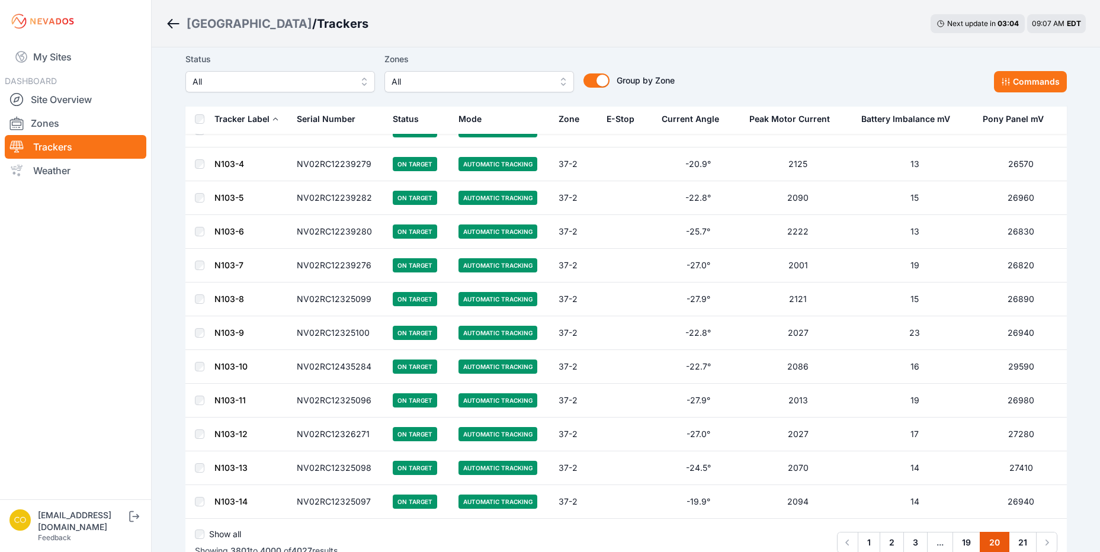
scroll to position [6600, 0]
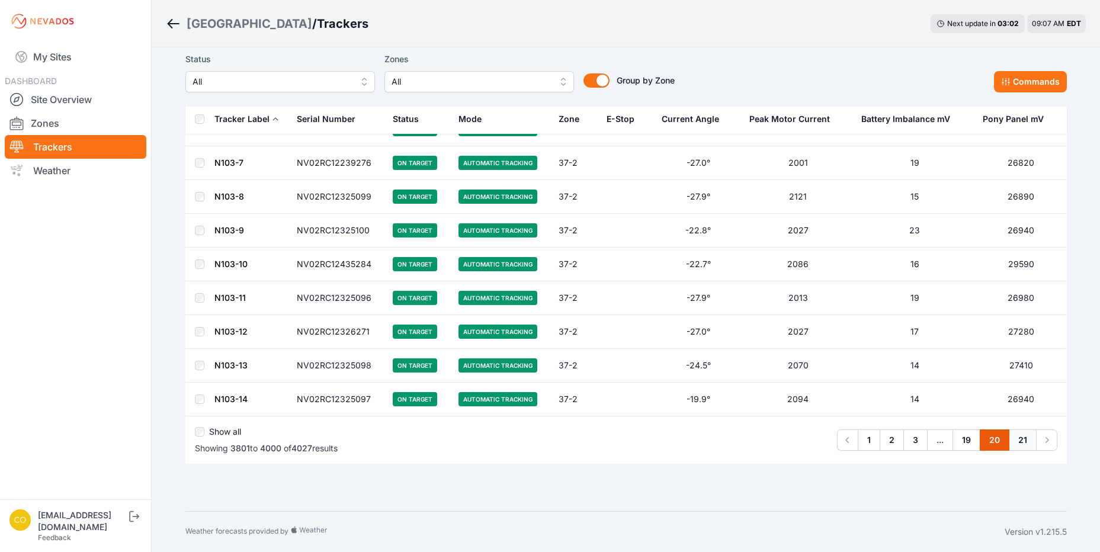
click at [1022, 444] on link "21" at bounding box center [1023, 440] width 28 height 21
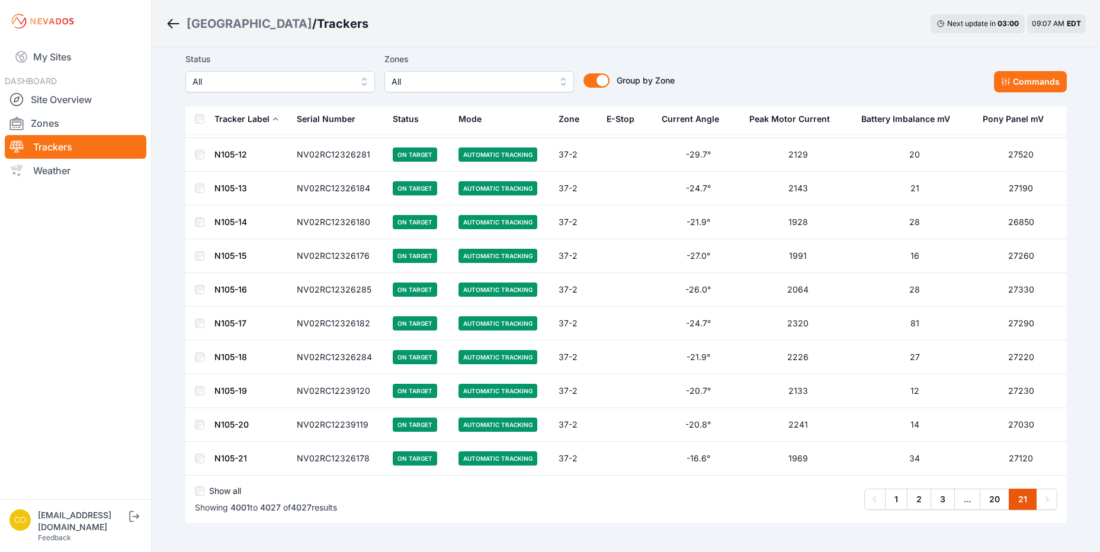
scroll to position [668, 0]
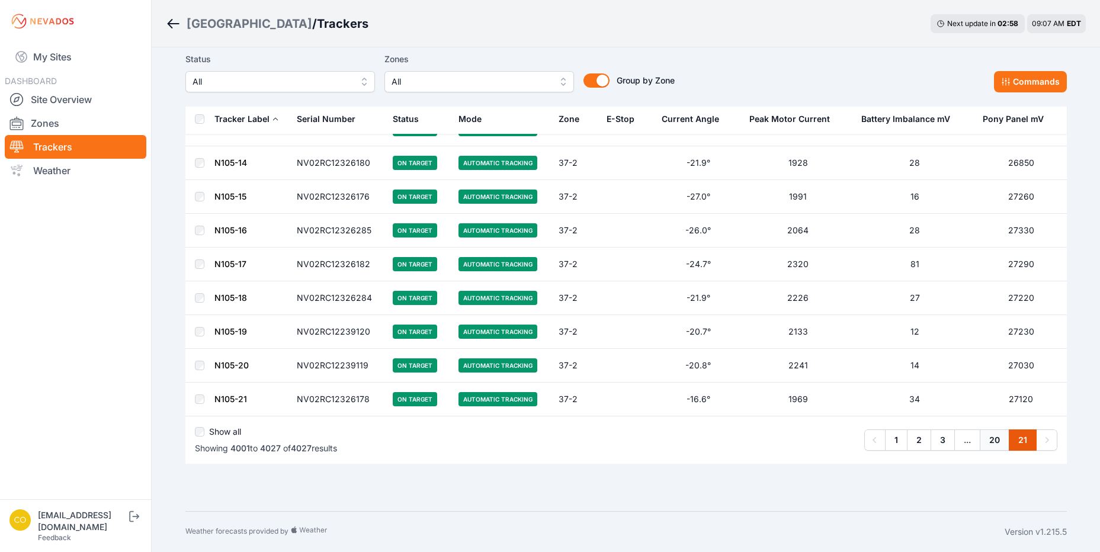
click at [985, 443] on link "20" at bounding box center [995, 440] width 30 height 21
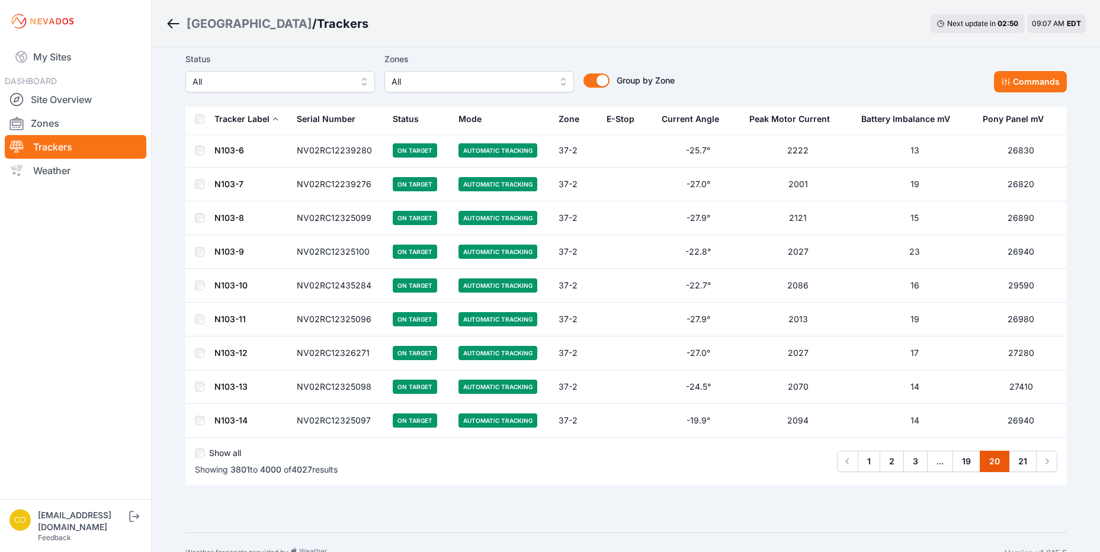
scroll to position [6600, 0]
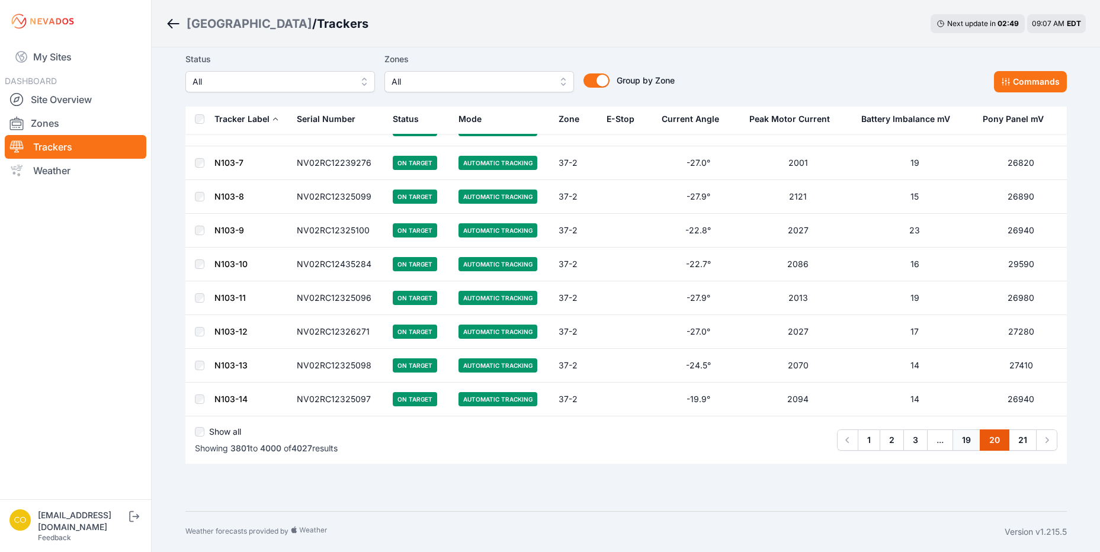
click at [970, 446] on link "19" at bounding box center [967, 440] width 28 height 21
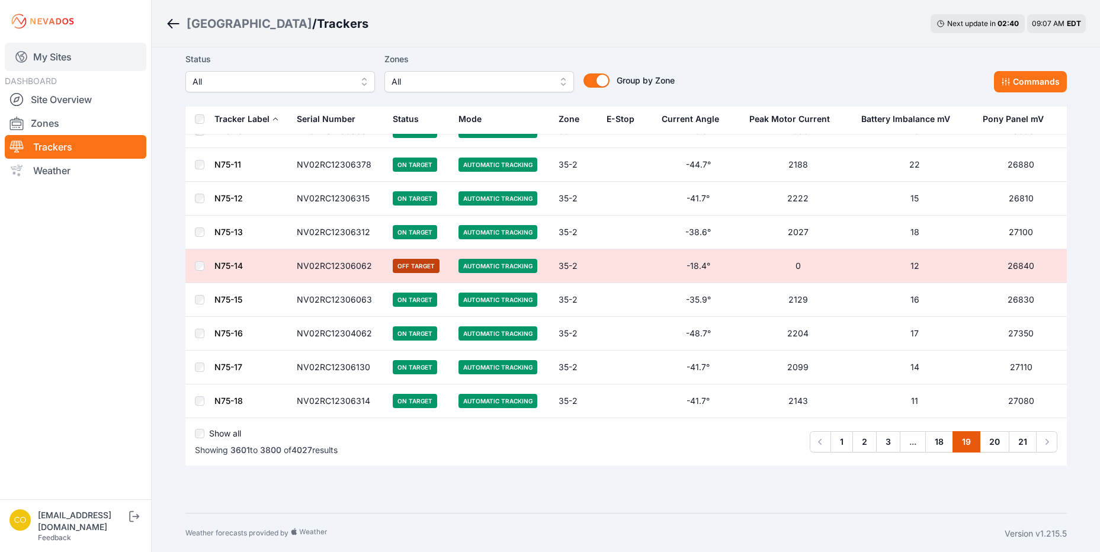
scroll to position [6600, 0]
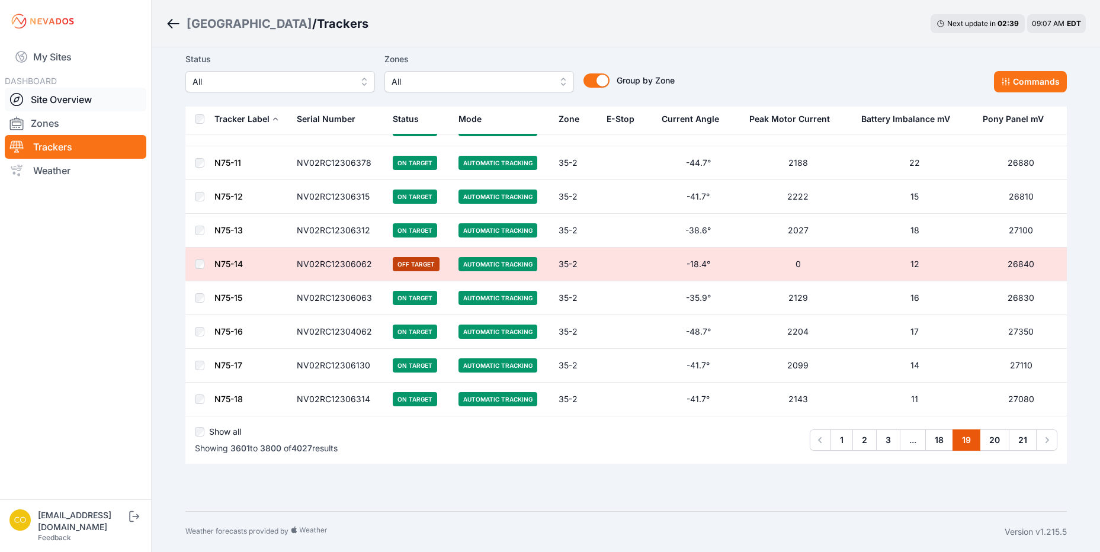
click at [57, 92] on link "Site Overview" at bounding box center [76, 100] width 142 height 24
click at [50, 94] on link "Site Overview" at bounding box center [76, 100] width 142 height 24
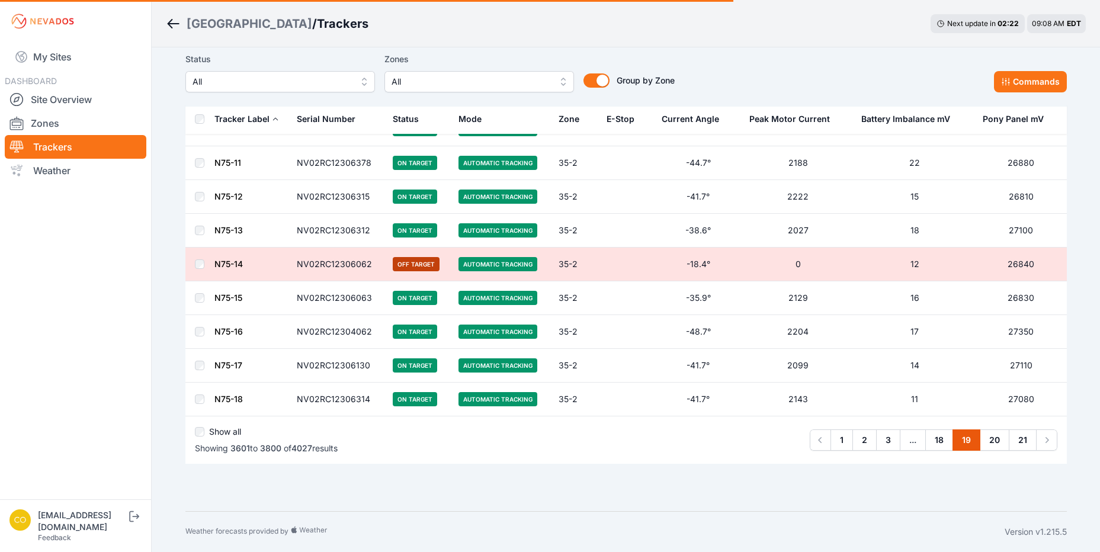
click at [172, 25] on icon "Breadcrumb" at bounding box center [173, 24] width 15 height 14
click at [41, 50] on link "My Sites" at bounding box center [76, 57] width 142 height 28
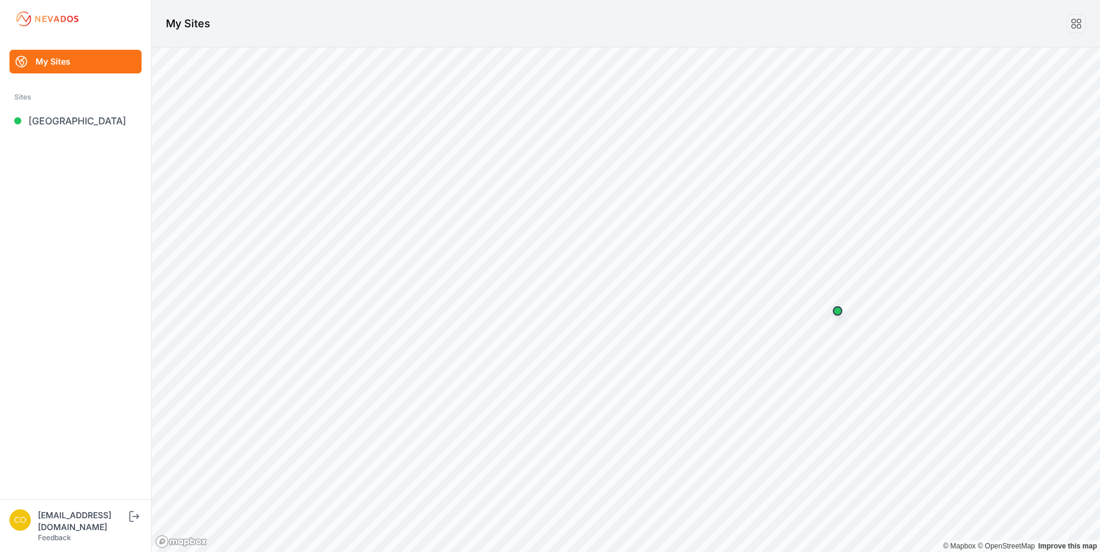
click at [49, 124] on link "[GEOGRAPHIC_DATA]" at bounding box center [75, 121] width 132 height 24
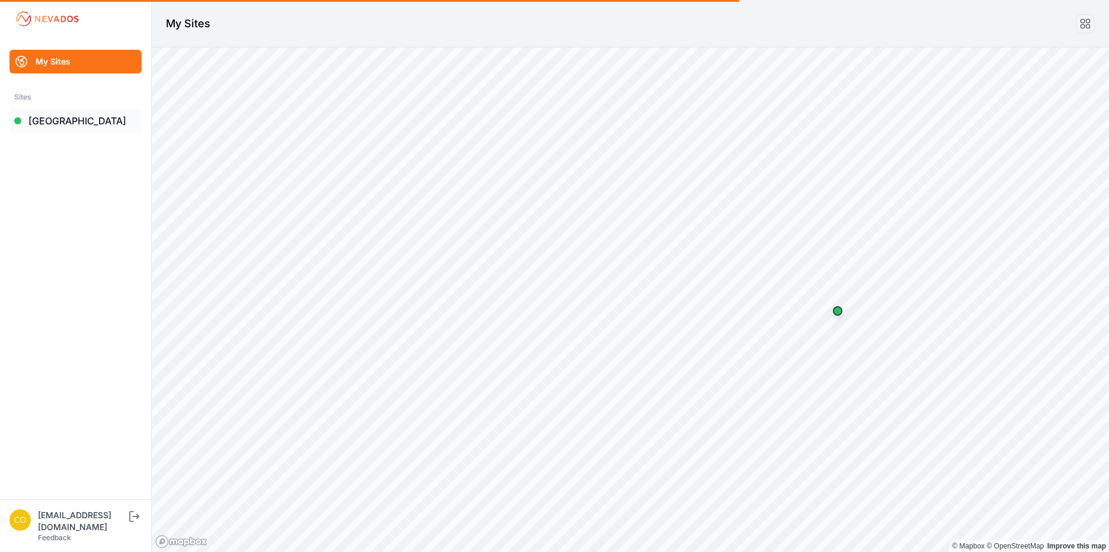
click at [36, 120] on link "[GEOGRAPHIC_DATA]" at bounding box center [75, 121] width 132 height 24
click at [21, 119] on link "[GEOGRAPHIC_DATA]" at bounding box center [75, 121] width 132 height 24
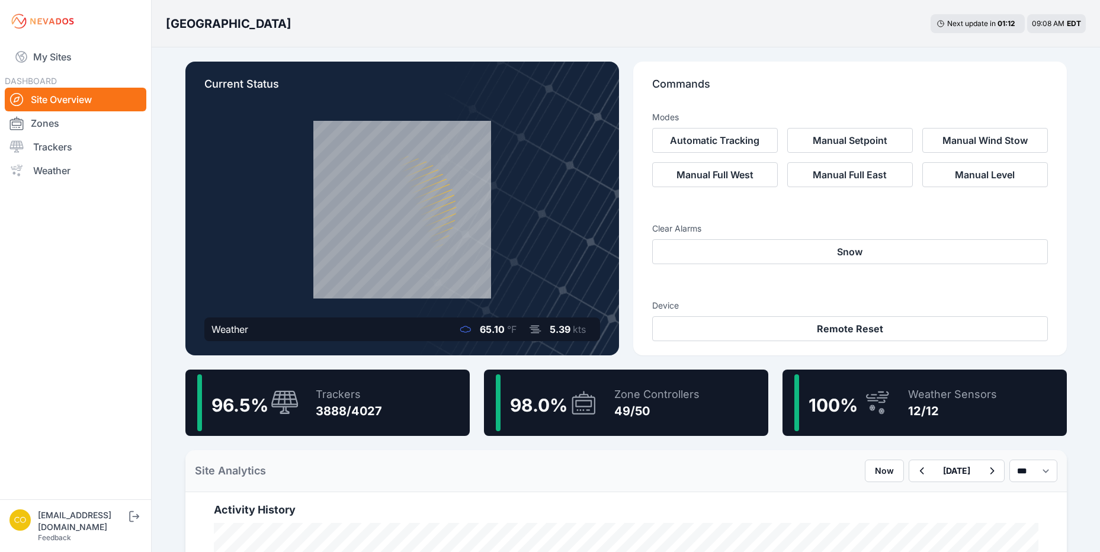
click at [597, 401] on icon at bounding box center [583, 402] width 28 height 27
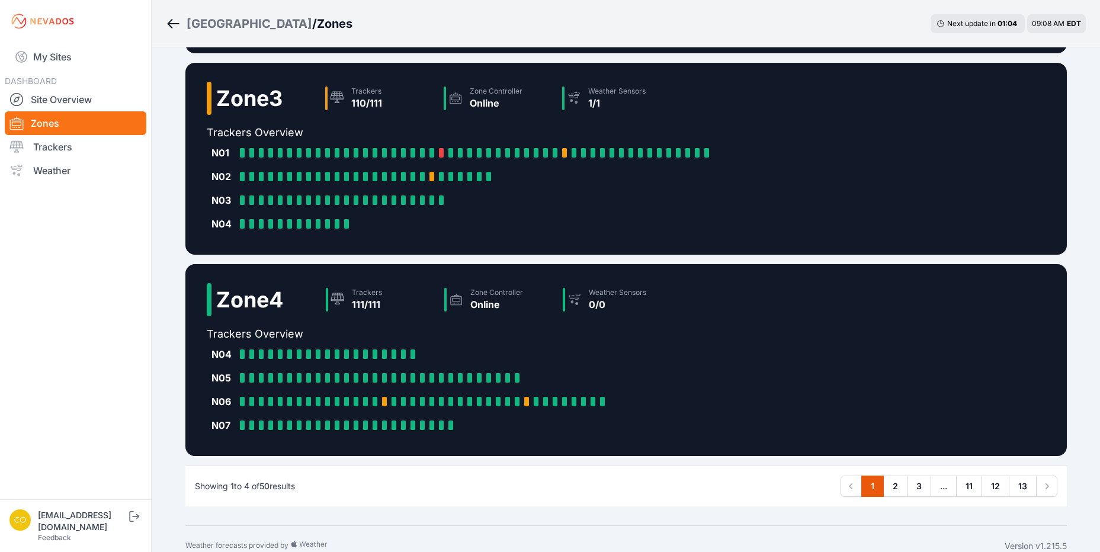
scroll to position [511, 0]
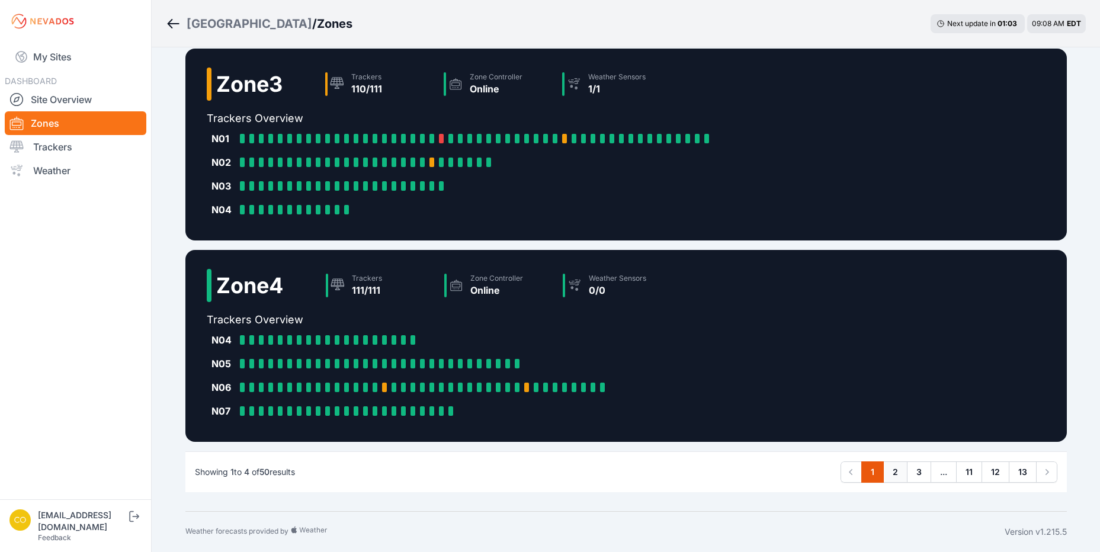
click at [893, 472] on link "2" at bounding box center [896, 472] width 24 height 21
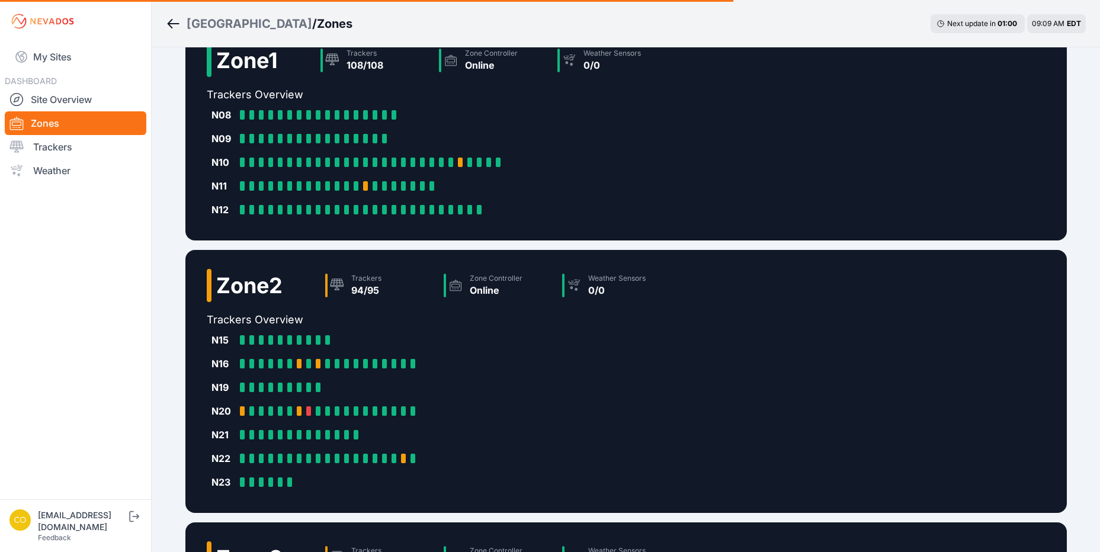
scroll to position [0, 0]
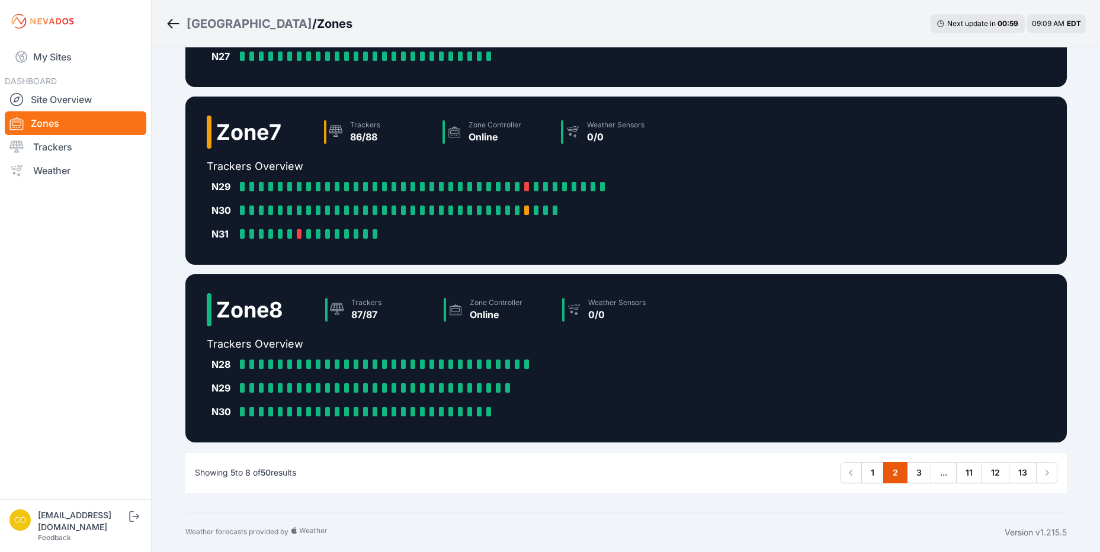
scroll to position [369, 0]
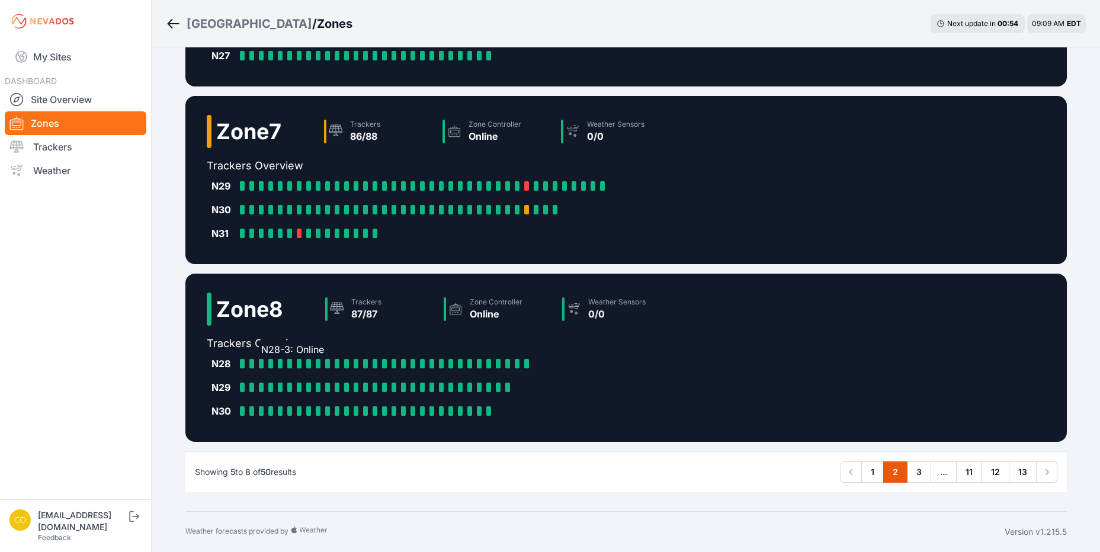
click at [261, 363] on div at bounding box center [261, 363] width 5 height 9
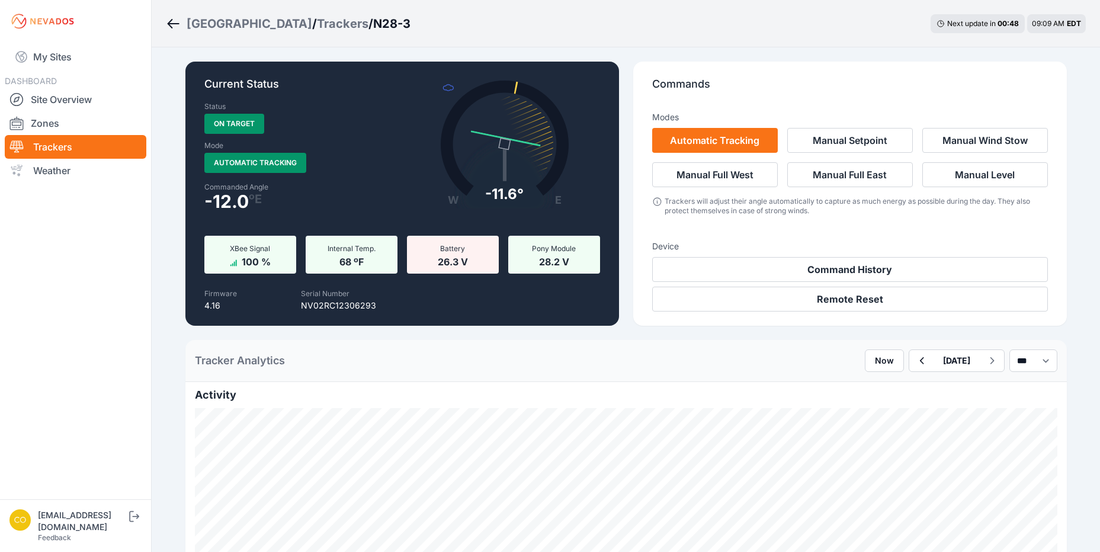
click at [174, 30] on icon "Breadcrumb" at bounding box center [173, 24] width 15 height 14
click at [170, 22] on icon "Breadcrumb" at bounding box center [170, 23] width 5 height 9
click at [65, 143] on link "Trackers" at bounding box center [76, 147] width 142 height 24
click at [47, 111] on link "Zones" at bounding box center [76, 123] width 142 height 24
click at [46, 117] on link "Zones" at bounding box center [76, 123] width 142 height 24
